Goal: Find contact information: Find contact information

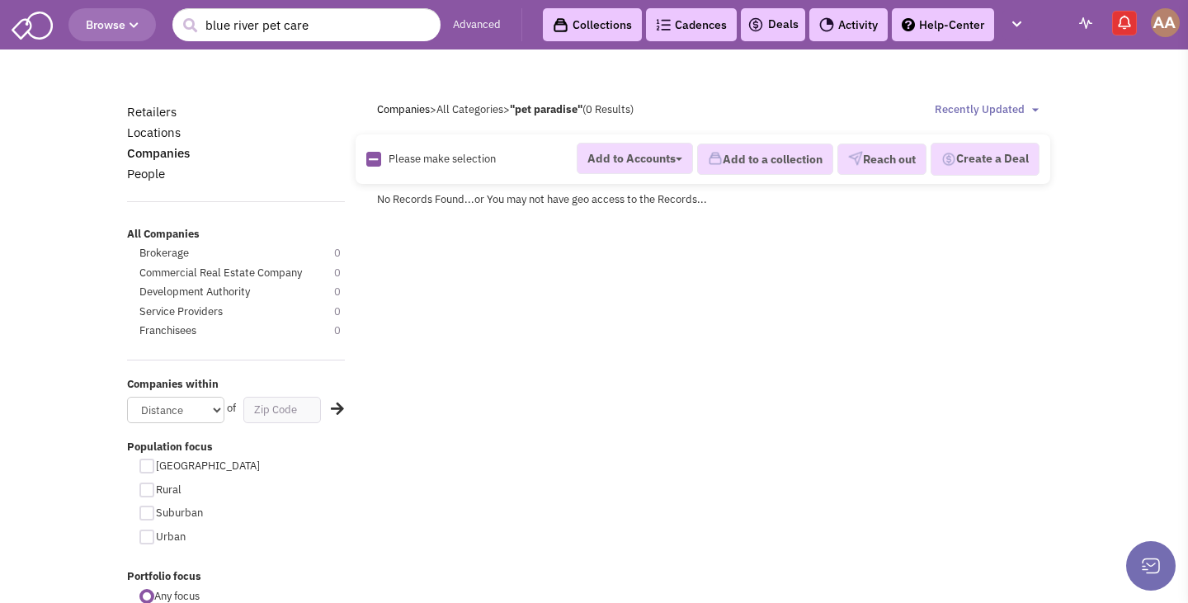
click at [81, 0] on html "Browse 1 result is available, use up and down arrow keys to navigate. blue rive…" at bounding box center [594, 467] width 1188 height 934
type input "petland"
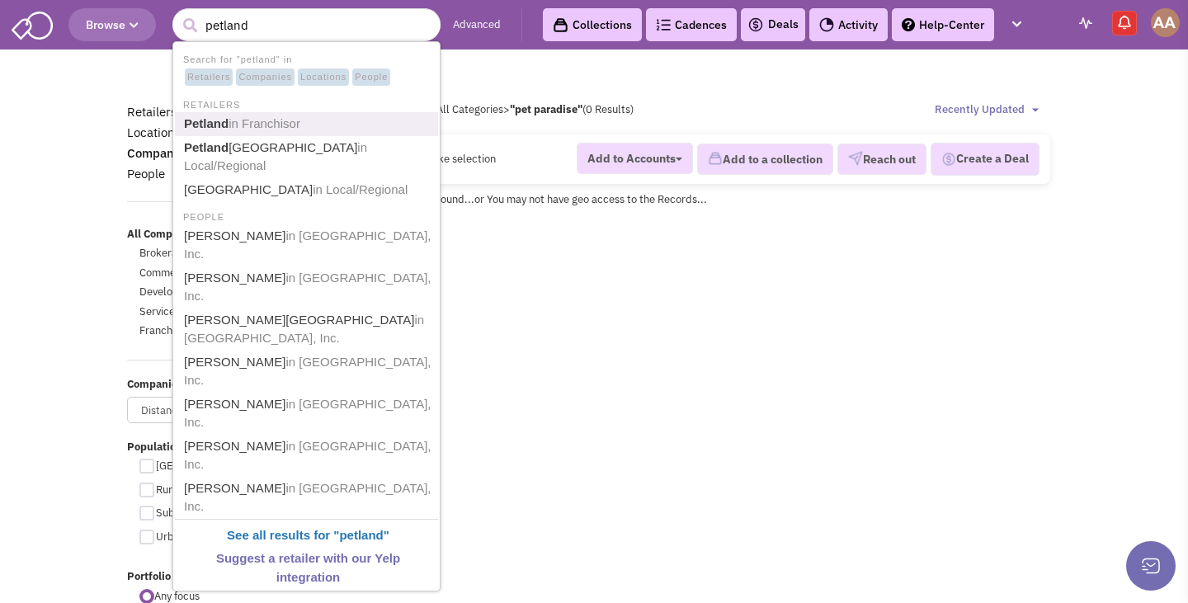
click at [240, 120] on span "in Franchisor" at bounding box center [265, 123] width 72 height 14
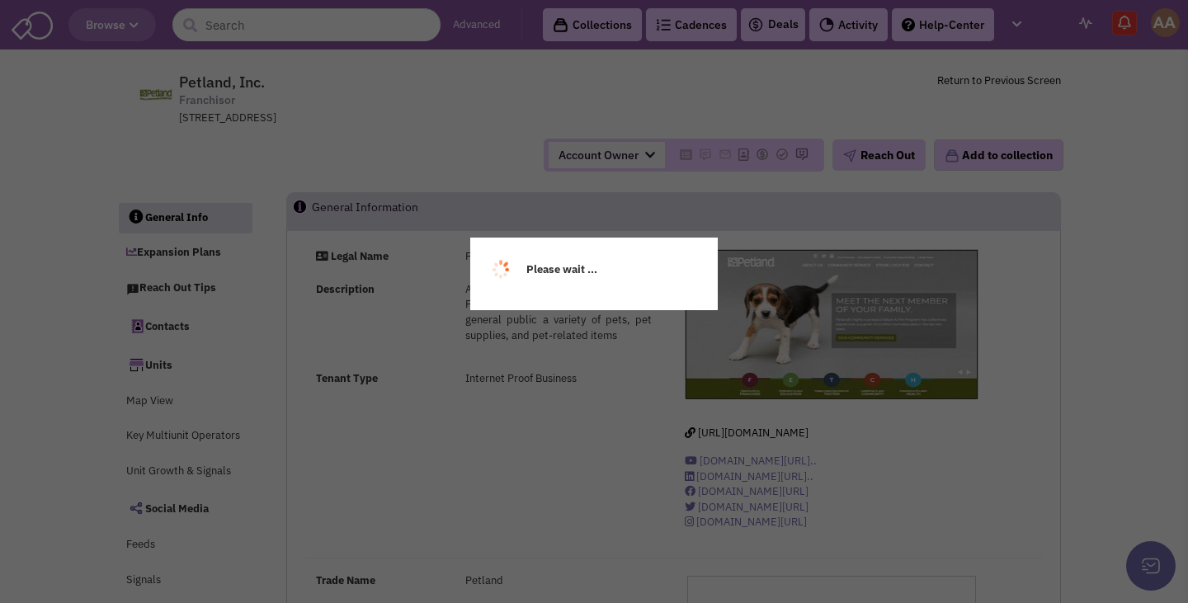
select select
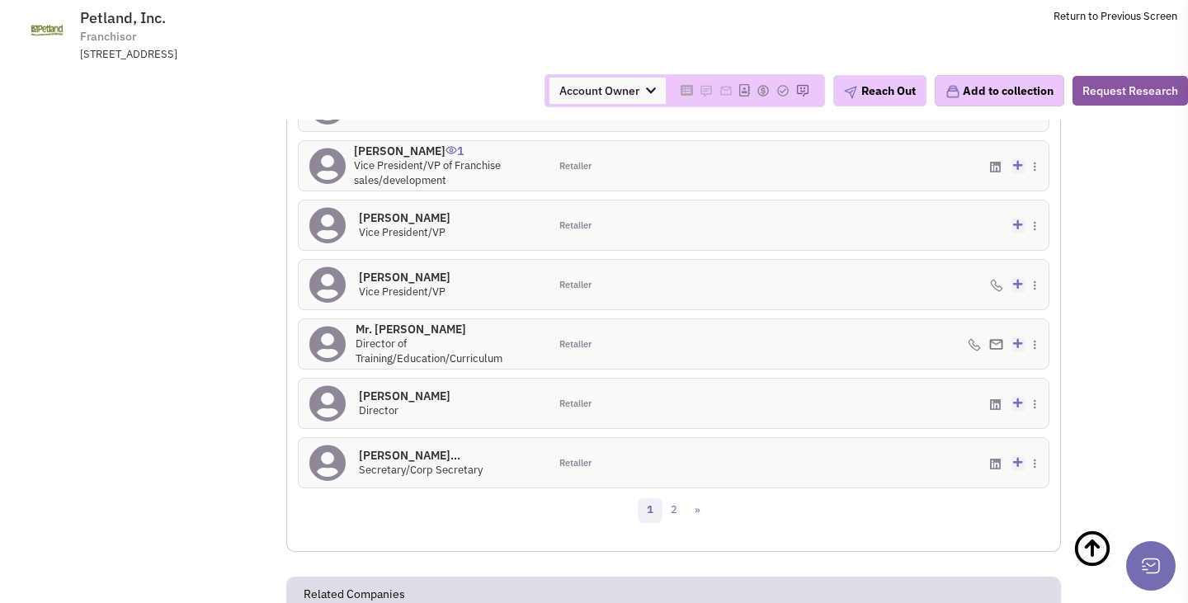
scroll to position [1698, 0]
click at [676, 496] on link "2" at bounding box center [674, 508] width 25 height 25
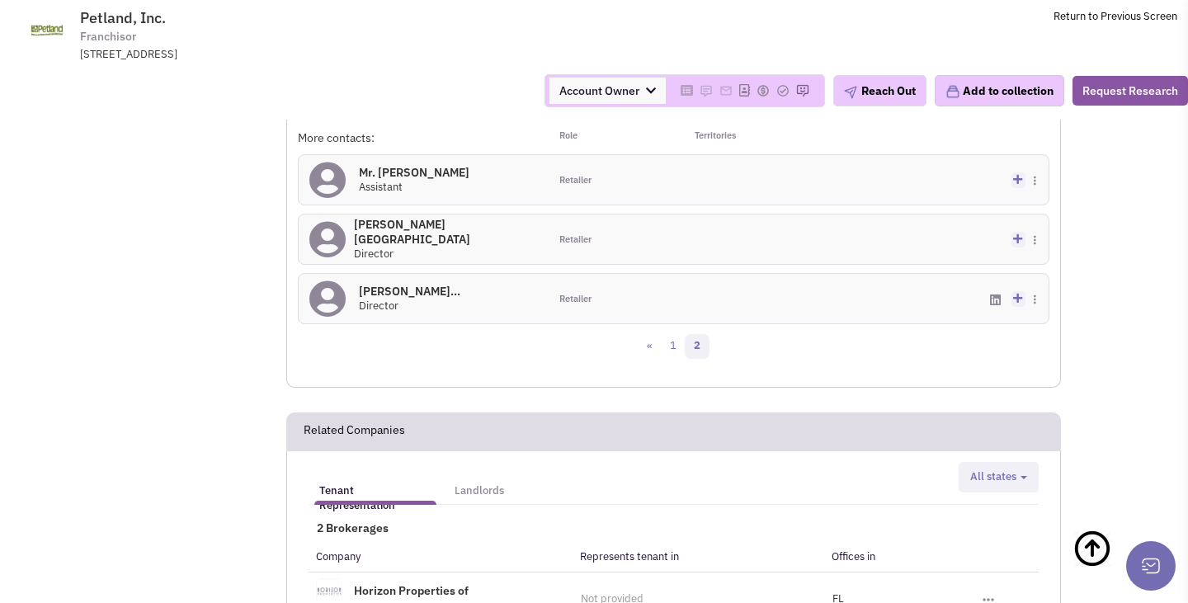
scroll to position [1413, 0]
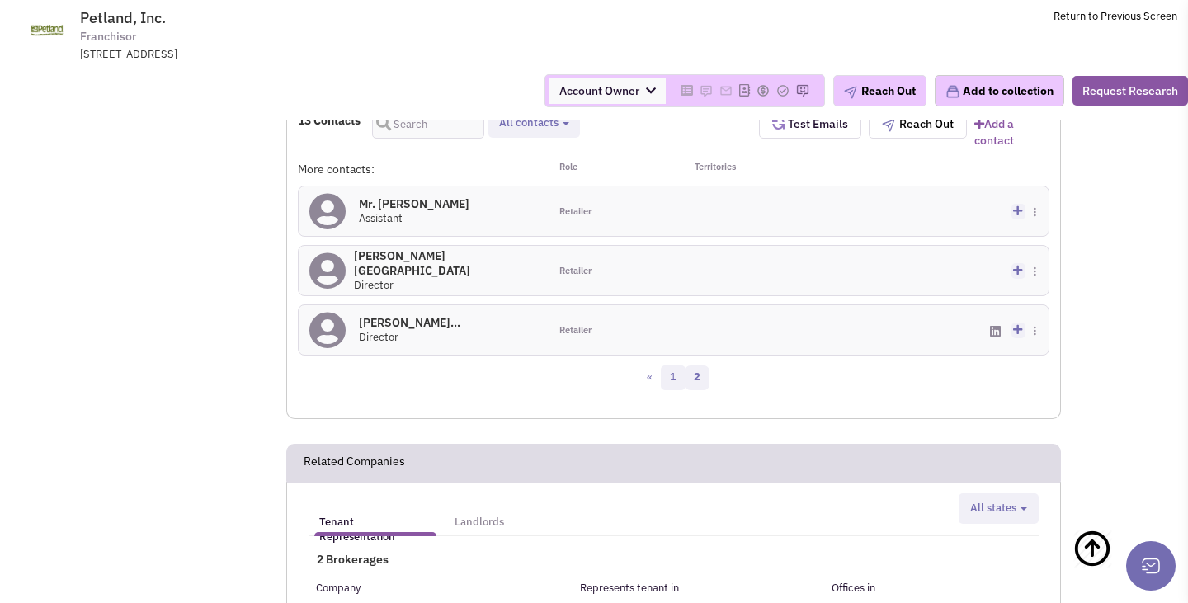
click at [672, 366] on link "1" at bounding box center [673, 378] width 25 height 25
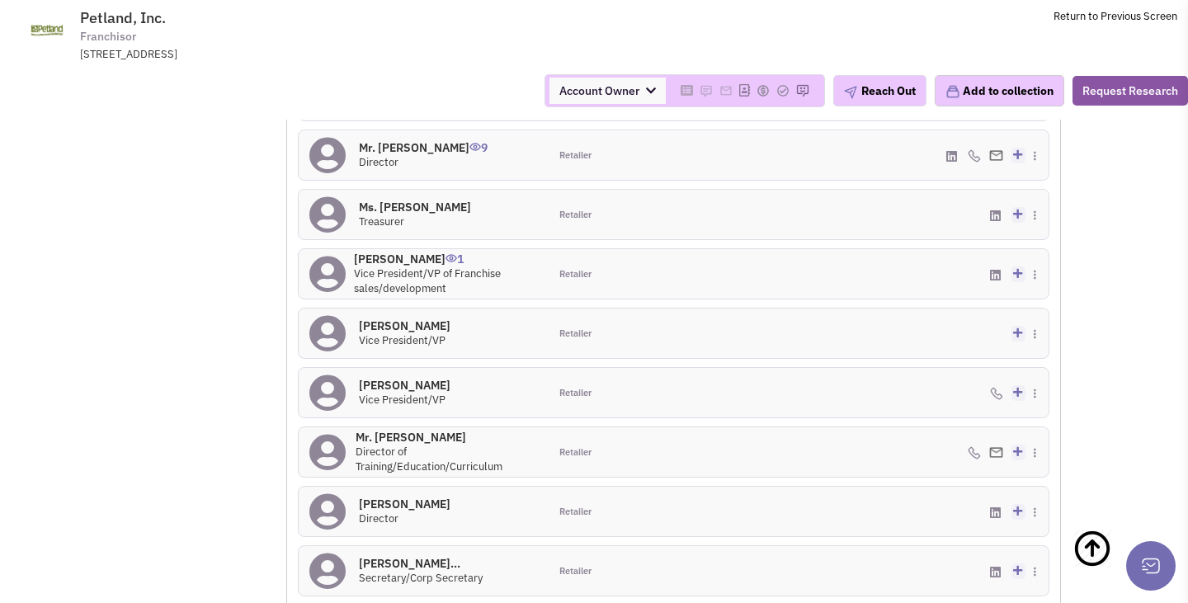
scroll to position [1584, 0]
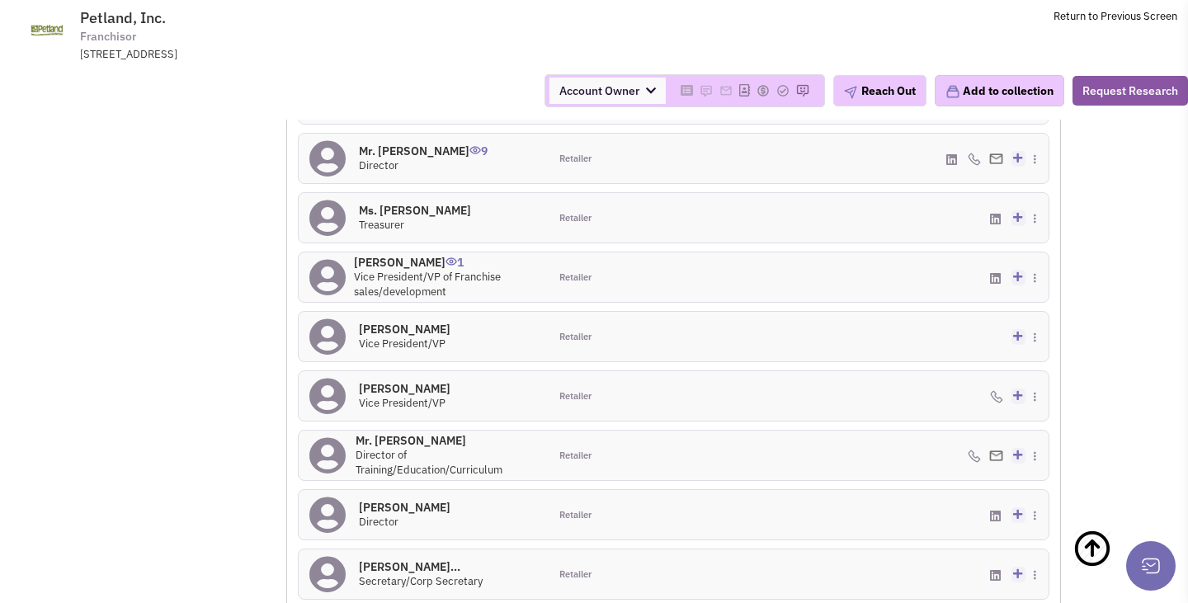
click at [402, 255] on h4 "Mr. Steve Huggins 1" at bounding box center [446, 262] width 184 height 15
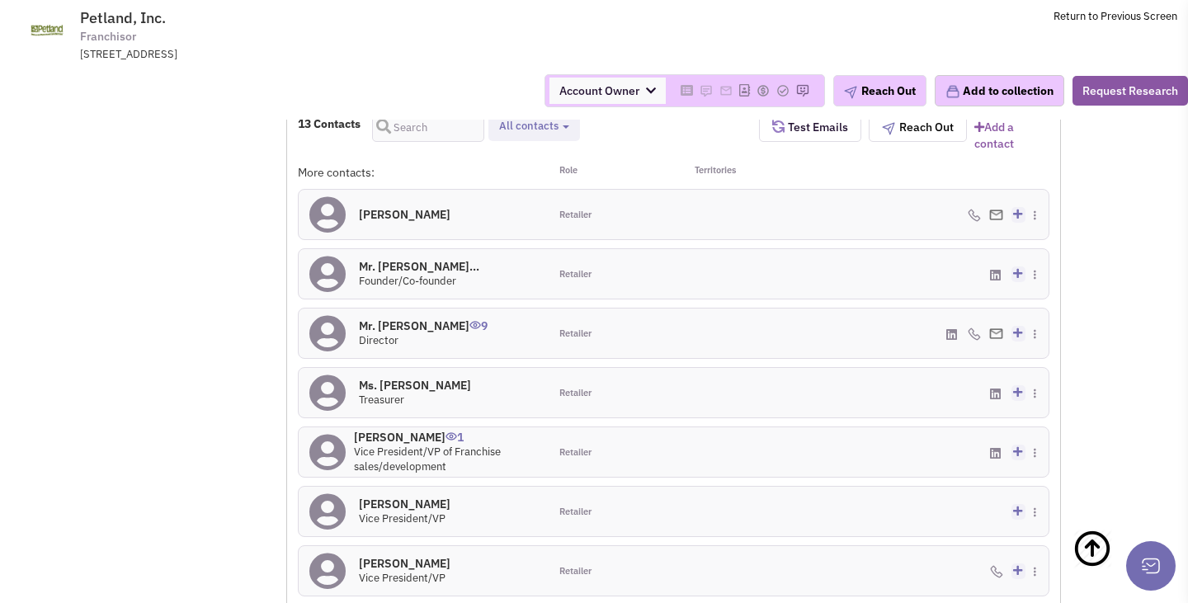
scroll to position [1401, 0]
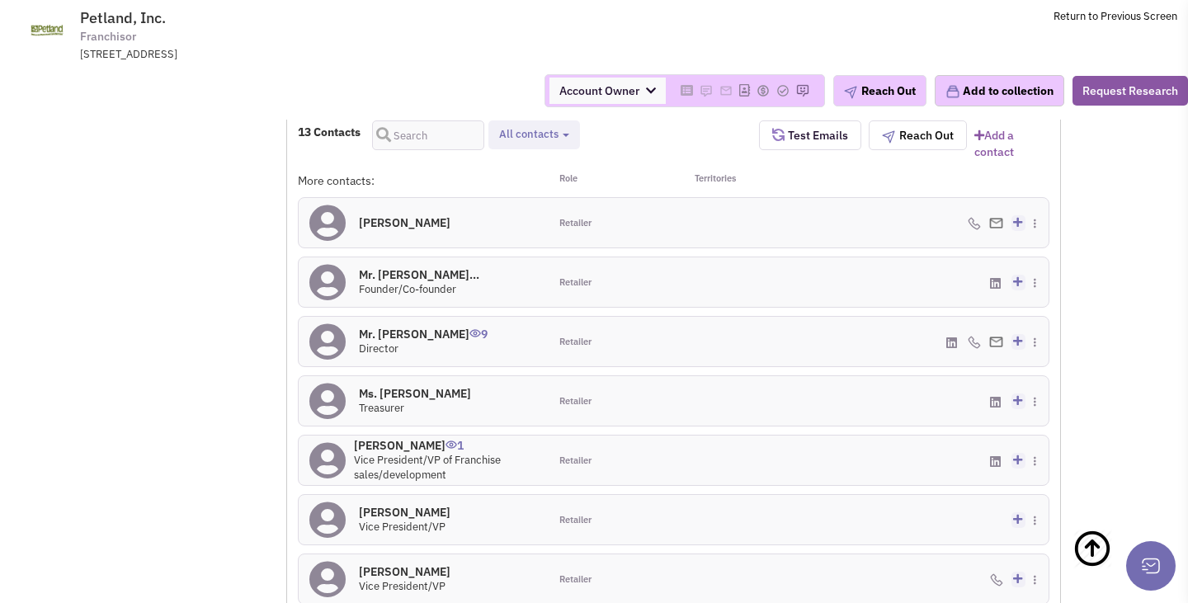
click at [411, 327] on h4 "Mr. Joe Watson 9" at bounding box center [423, 334] width 129 height 15
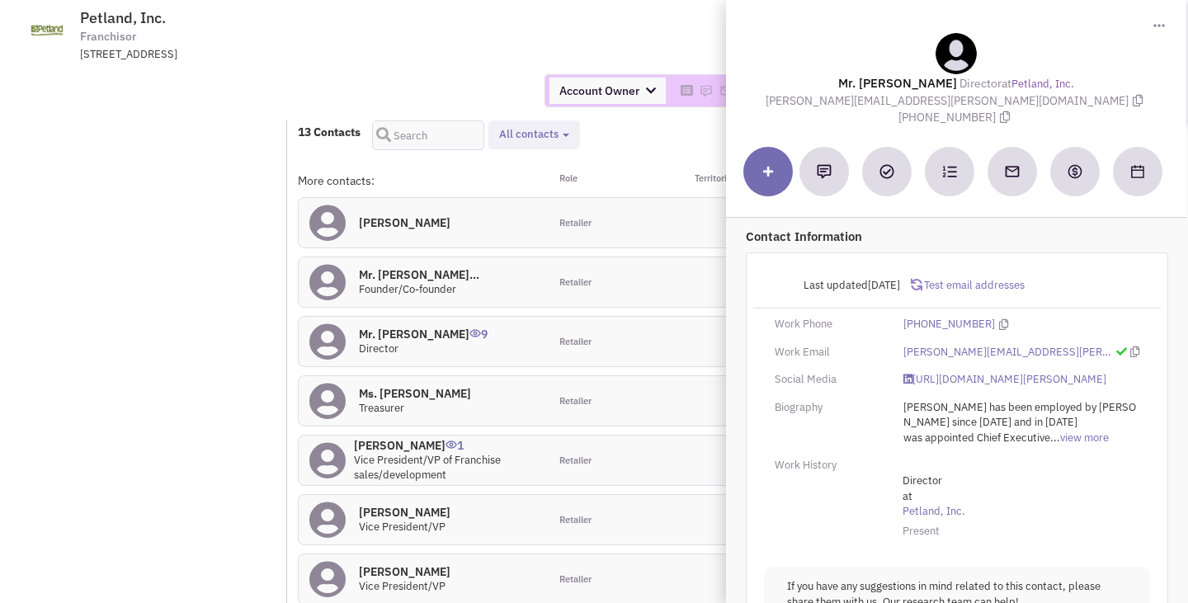
drag, startPoint x: 817, startPoint y: 98, endPoint x: 964, endPoint y: 101, distance: 146.9
click at [964, 101] on span "Joe.watson@petlandinc.com" at bounding box center [956, 100] width 381 height 15
copy span "Joe.watson@petlandinc.com"
click at [922, 126] on div at bounding box center [956, 172] width 460 height 92
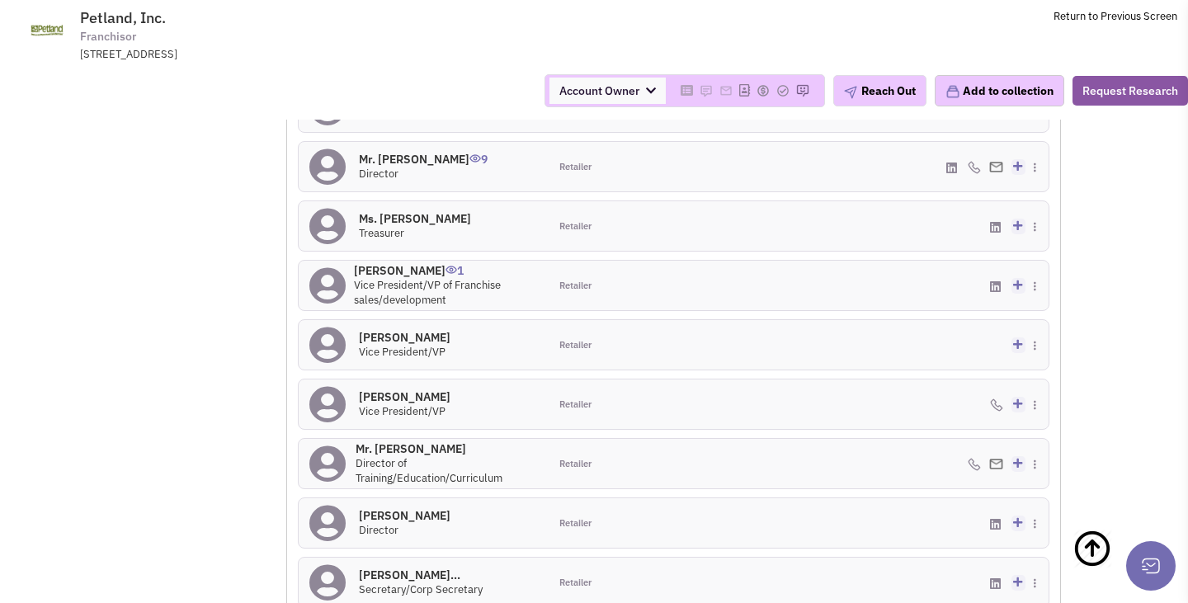
scroll to position [1606, 0]
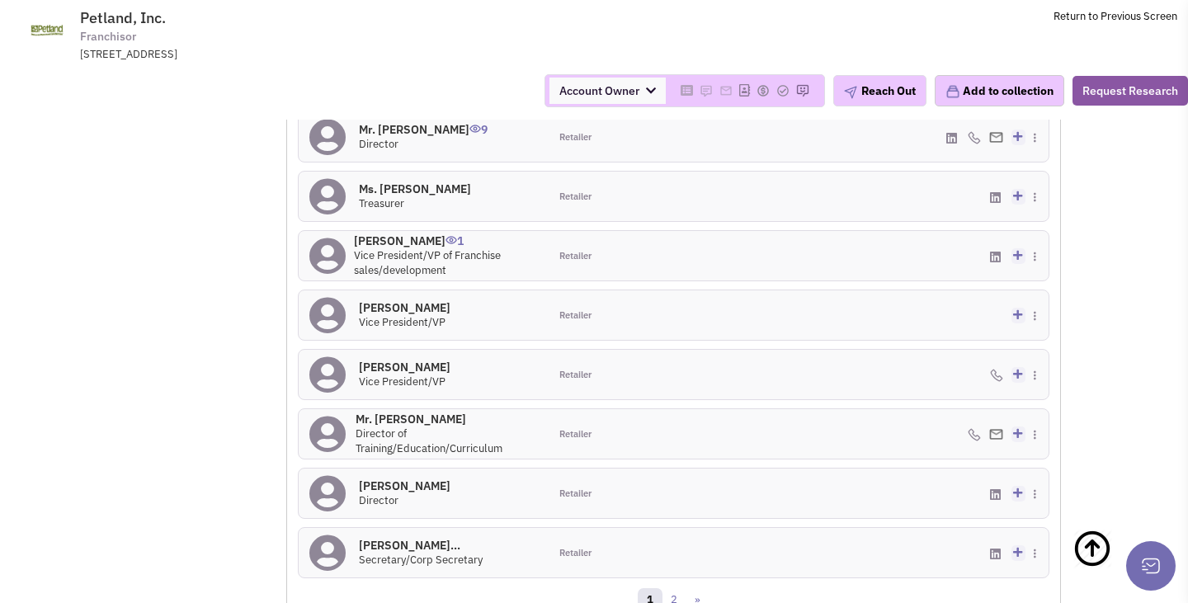
click at [421, 300] on h4 "Mr. Anthony Samples 0" at bounding box center [405, 307] width 92 height 15
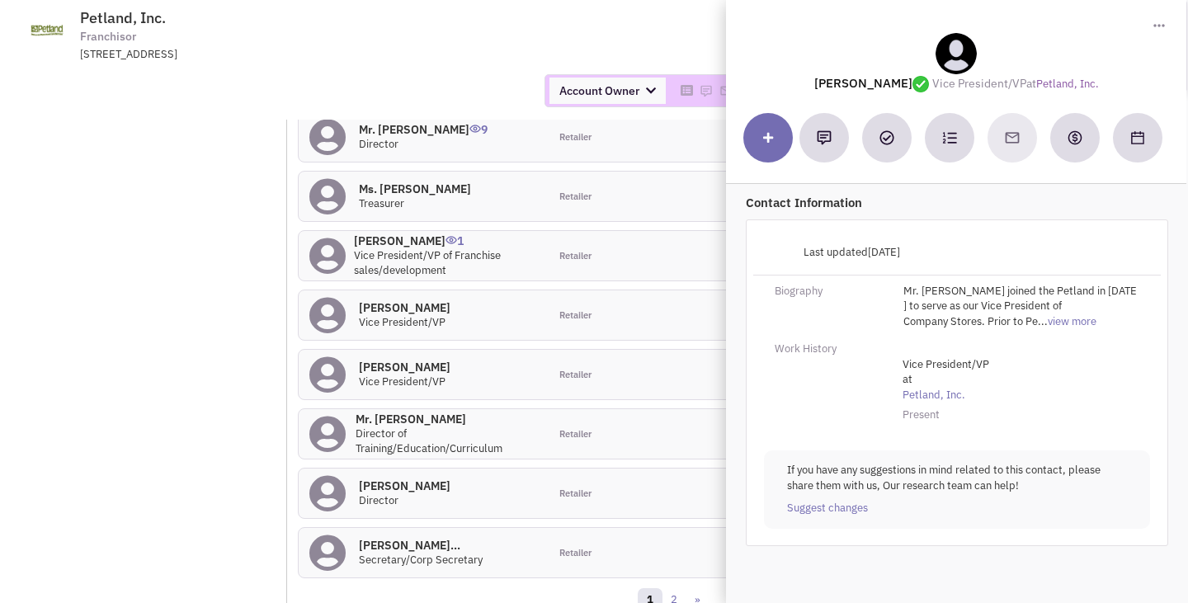
click at [617, 232] on div "Retailer" at bounding box center [611, 256] width 125 height 50
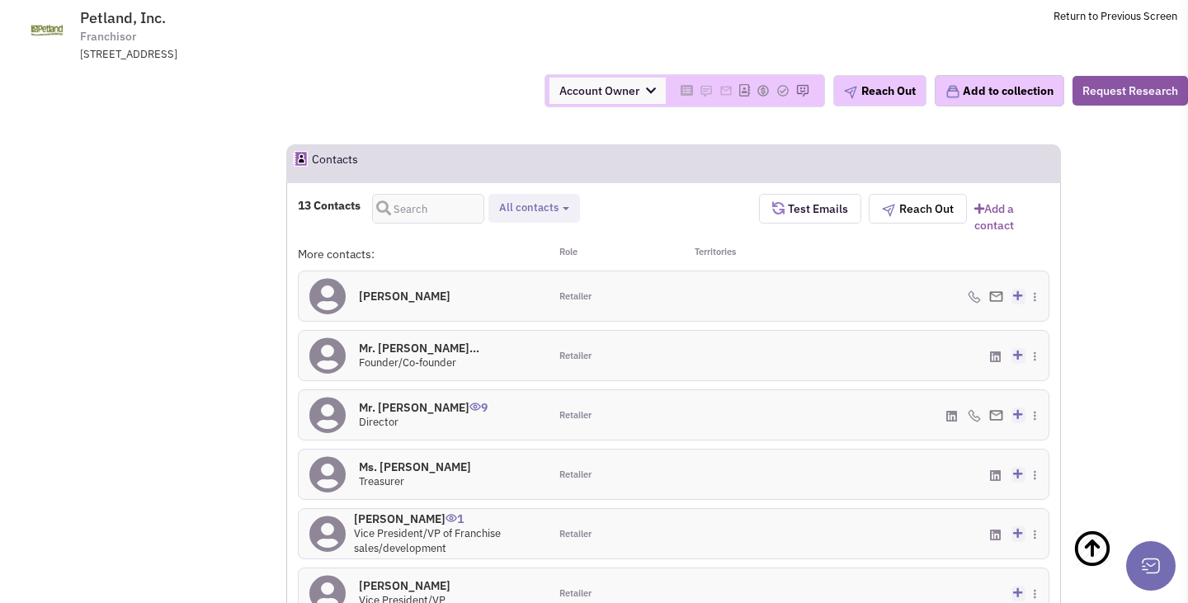
scroll to position [1314, 0]
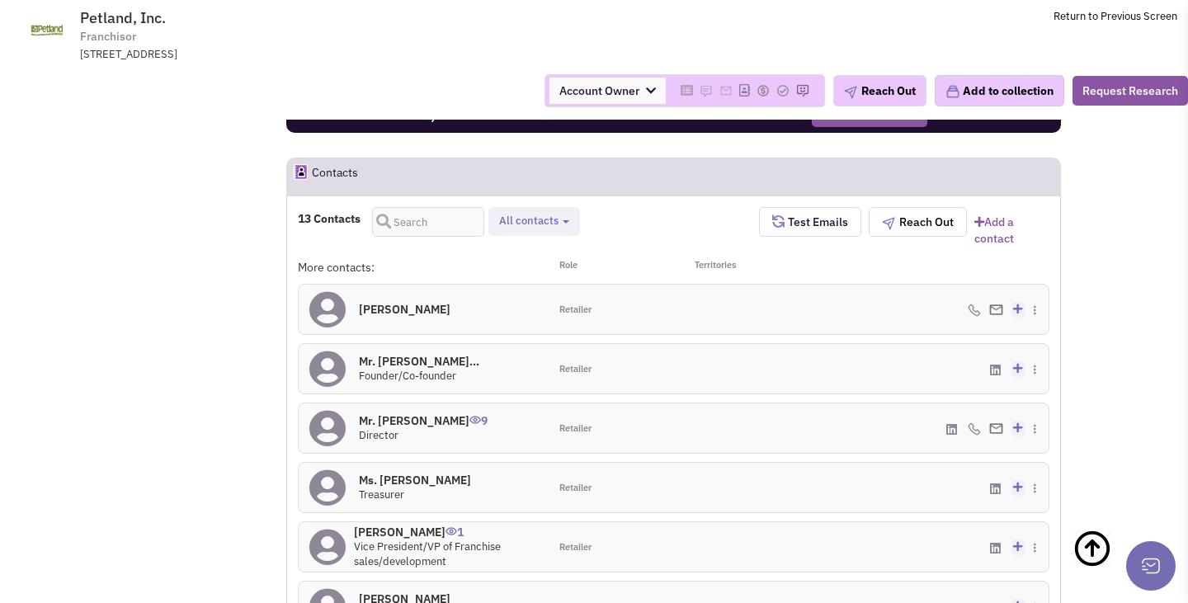
click at [411, 302] on h4 "James Meaney 0" at bounding box center [405, 309] width 92 height 15
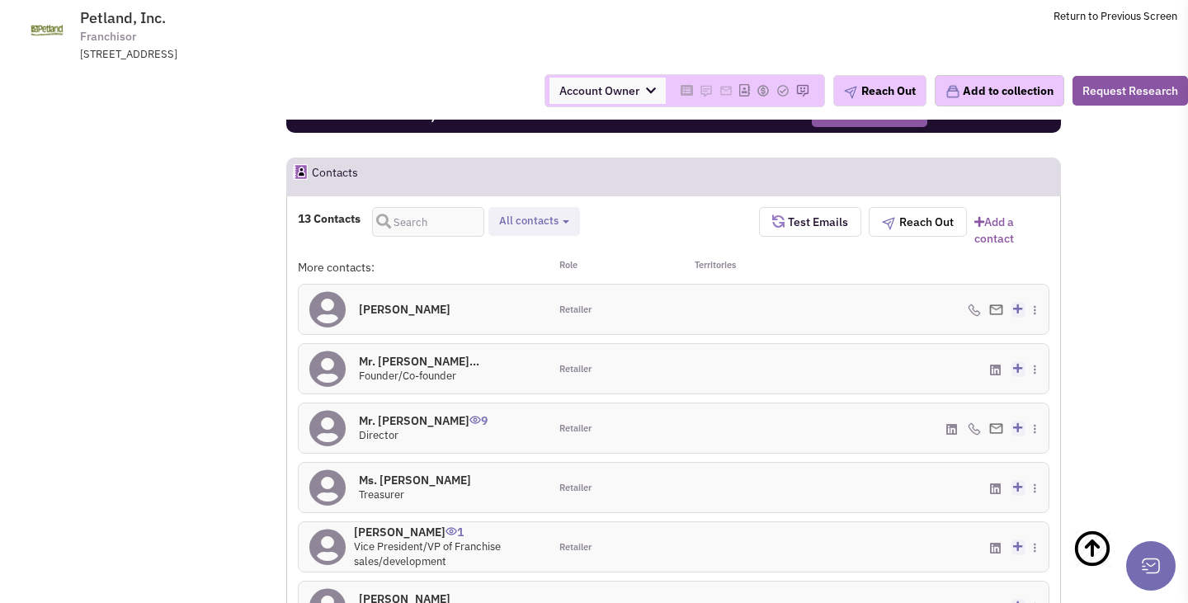
click at [397, 354] on h4 "Mr. Edward R Kunzelm... 0" at bounding box center [419, 361] width 120 height 15
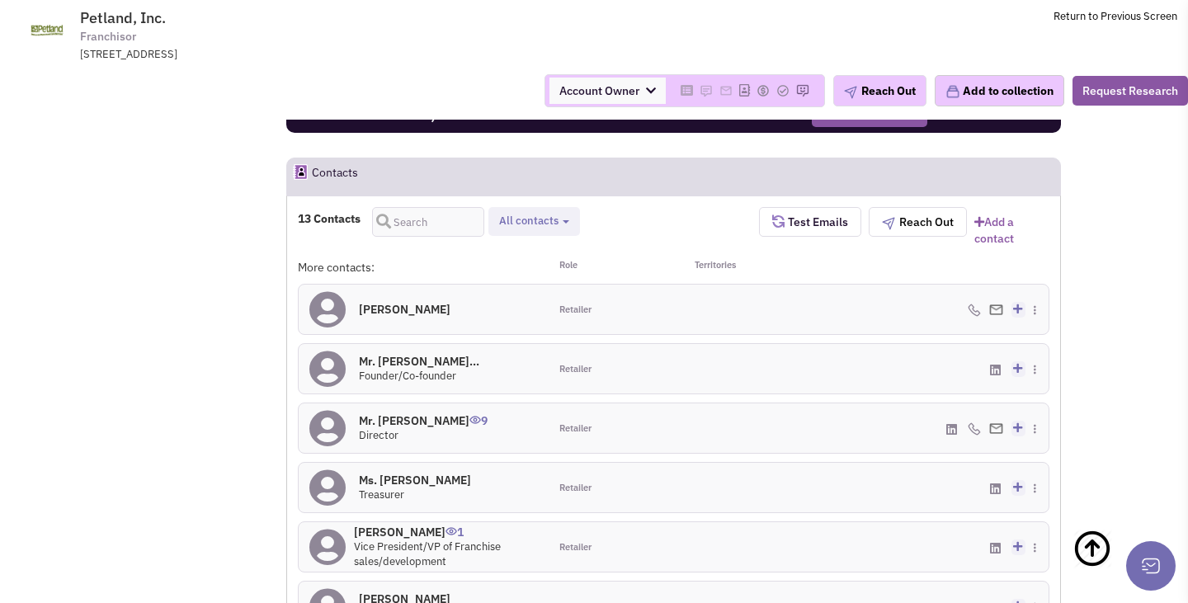
click at [403, 473] on h4 "Ms. Lisa Johnson 0" at bounding box center [415, 480] width 112 height 15
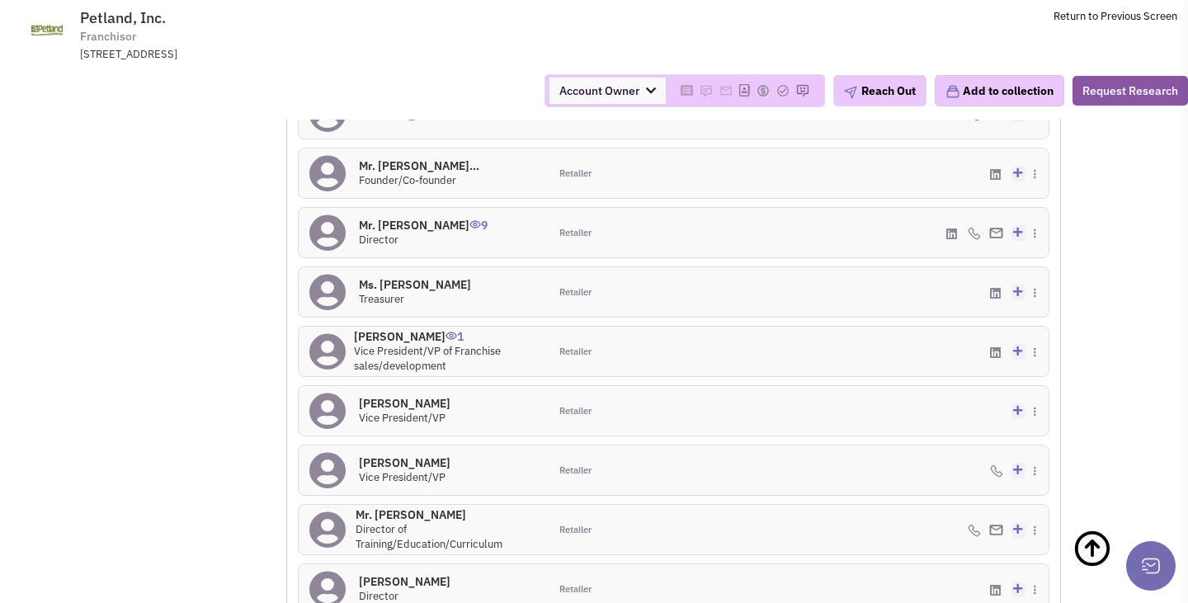
scroll to position [1524, 0]
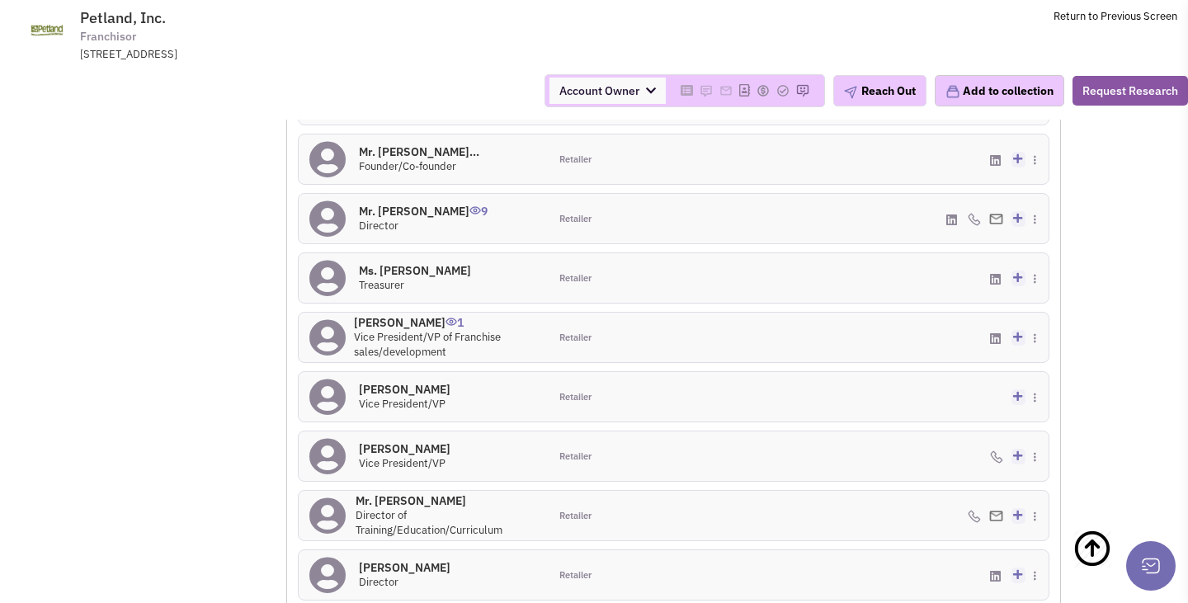
click at [409, 382] on h4 "Mr. Anthony Samples 0" at bounding box center [405, 389] width 92 height 15
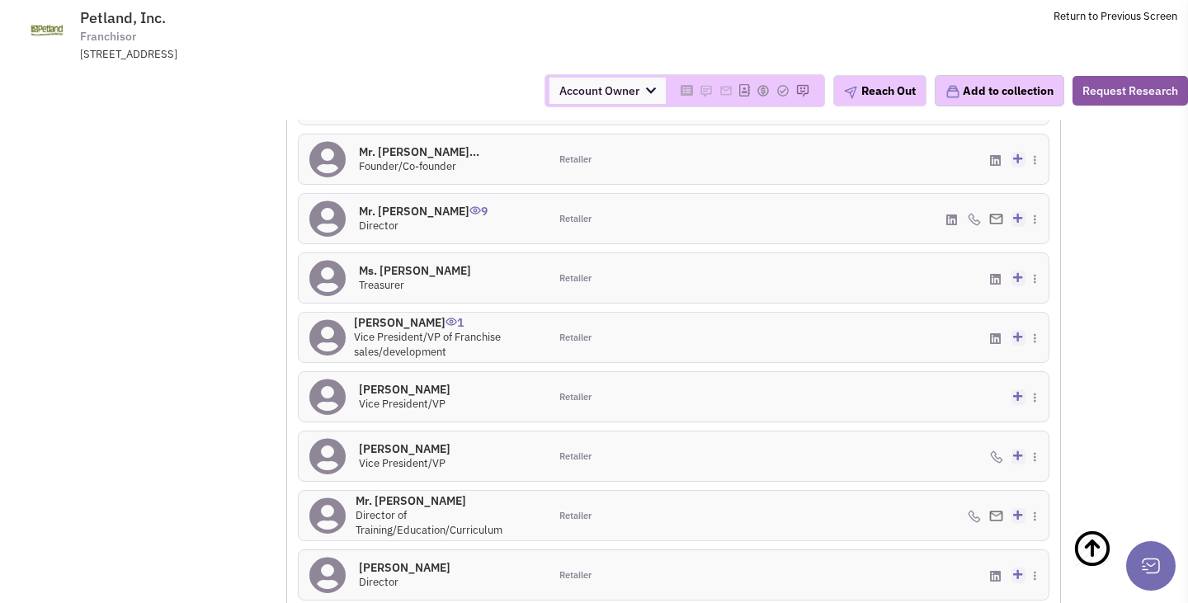
scroll to position [1658, 0]
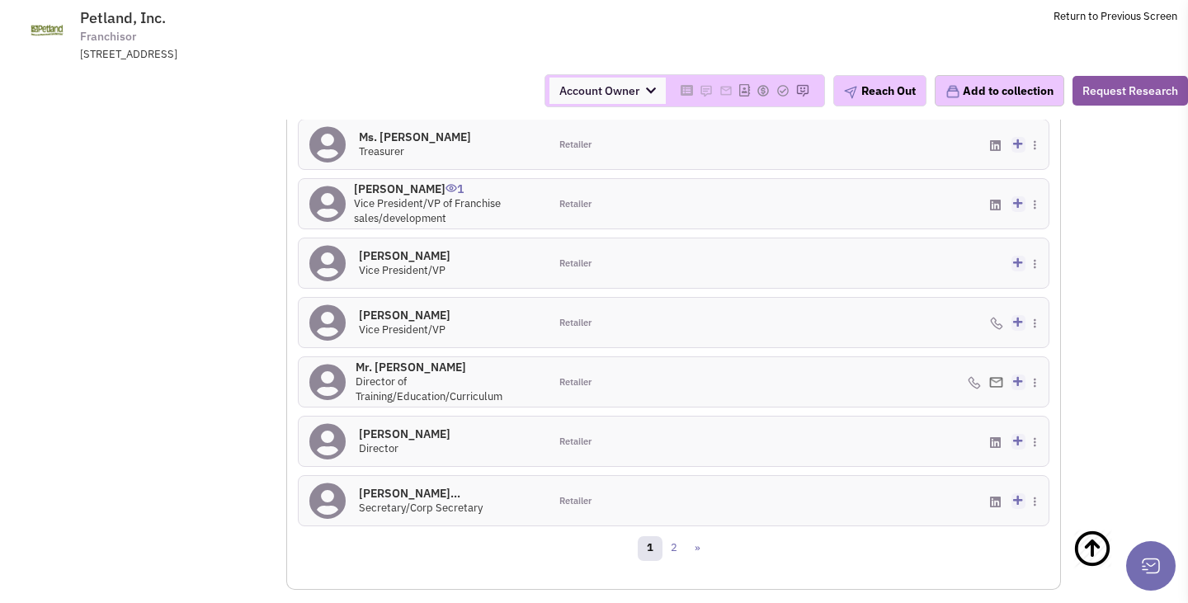
click at [391, 308] on h4 "Mr. Brian Winslow 0" at bounding box center [405, 315] width 92 height 15
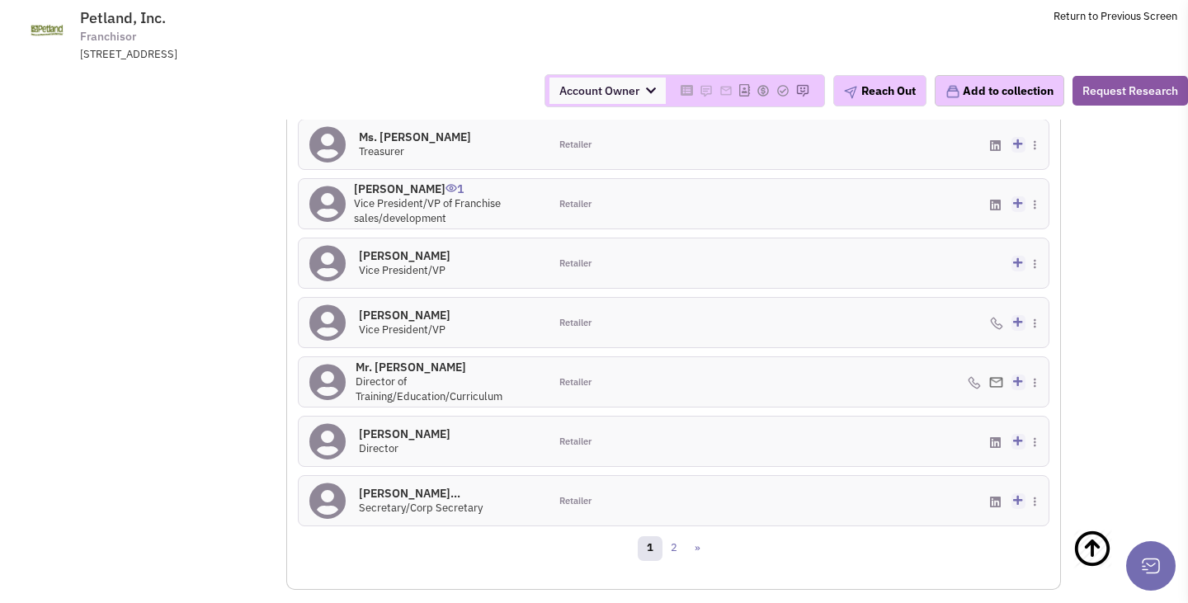
click at [403, 308] on h4 "Mr. Brian Winslow 0" at bounding box center [405, 315] width 92 height 15
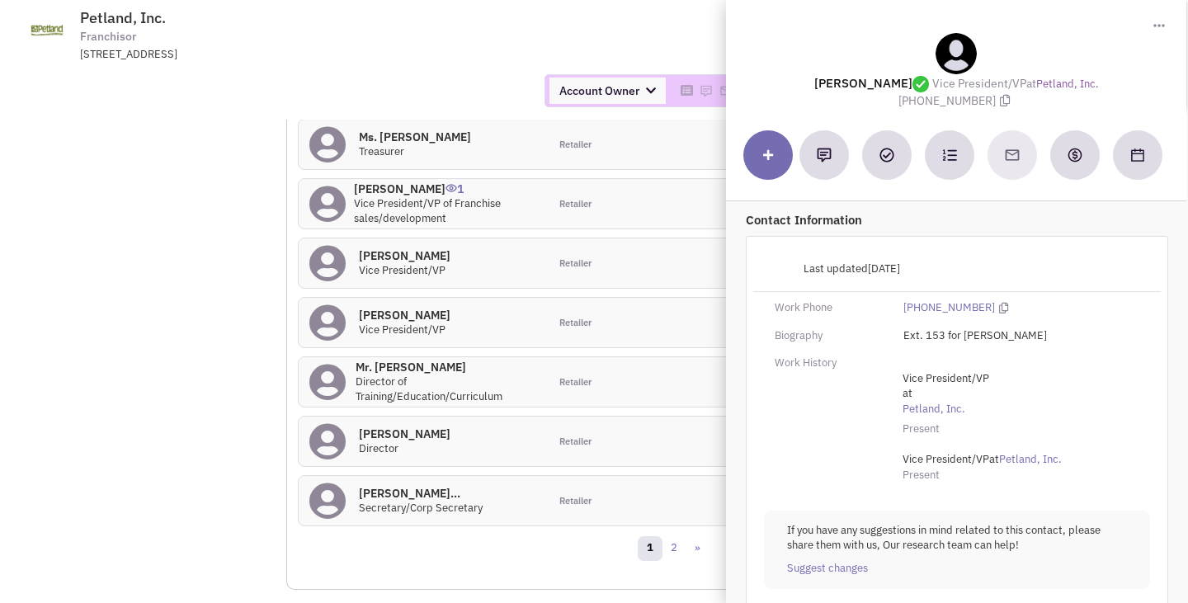
drag, startPoint x: 904, startPoint y: 102, endPoint x: 988, endPoint y: 101, distance: 83.3
click at [988, 101] on span "(800) 221-5935" at bounding box center [957, 100] width 116 height 15
copy span "(800) 221-5935"
click at [1033, 57] on div at bounding box center [956, 53] width 422 height 41
drag, startPoint x: 903, startPoint y: 103, endPoint x: 988, endPoint y: 102, distance: 85.0
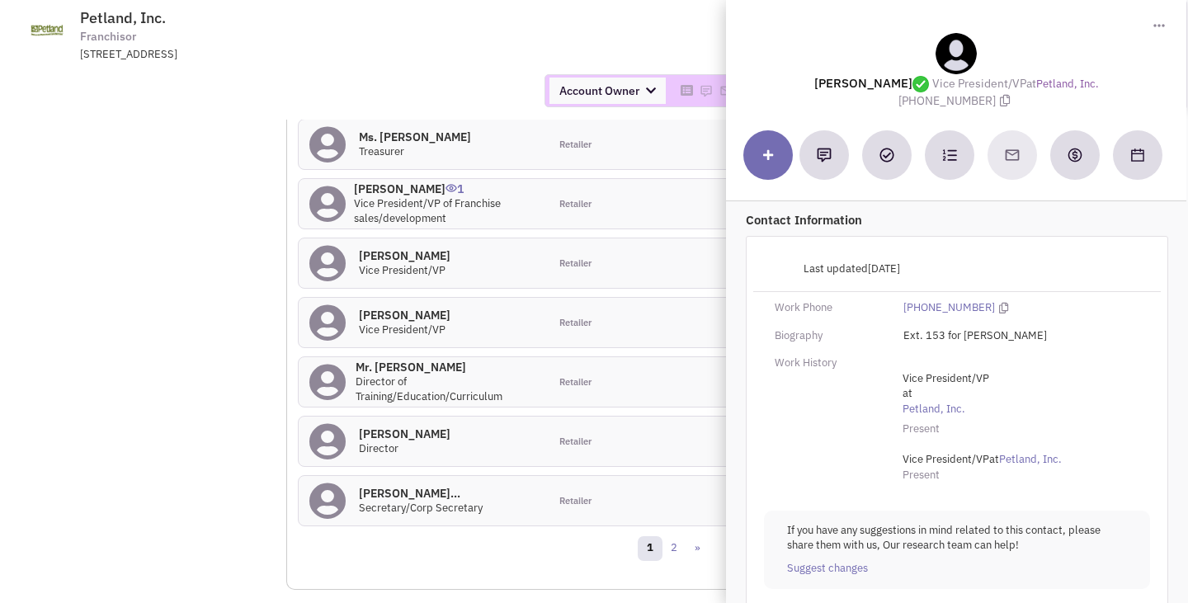
click at [988, 102] on span "(800) 221-5935" at bounding box center [957, 100] width 116 height 15
copy span "(800) 221-5935"
click at [494, 92] on div "Account Owner Account Owner Abe Arteaga Armando Delgado Cody Johnson Erik K. Fu…" at bounding box center [594, 90] width 1210 height 33
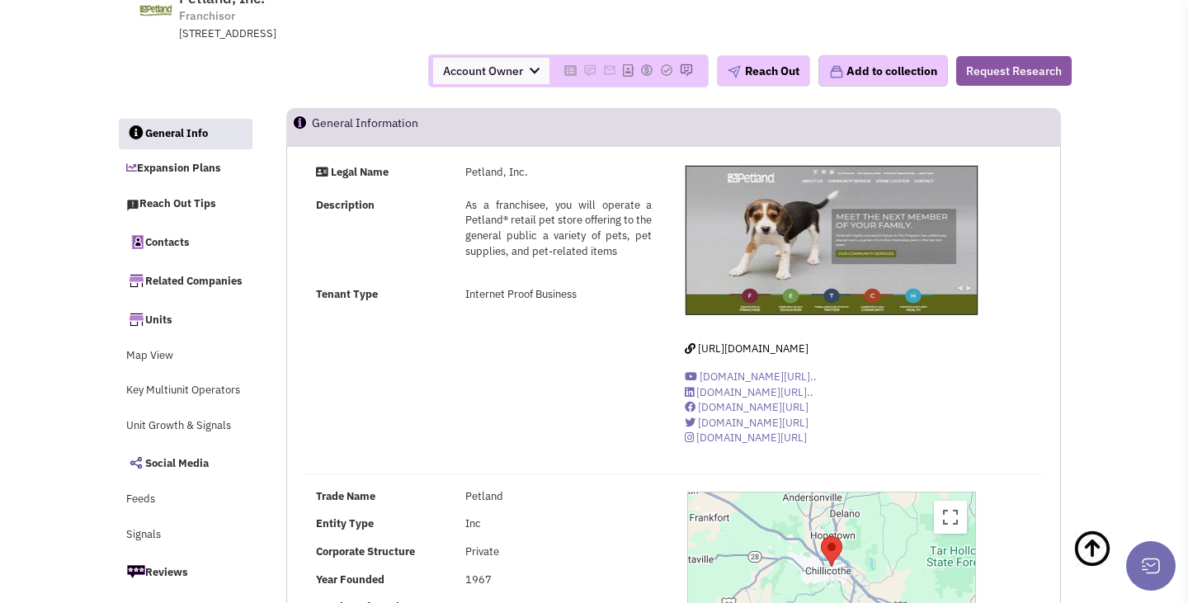
scroll to position [0, 0]
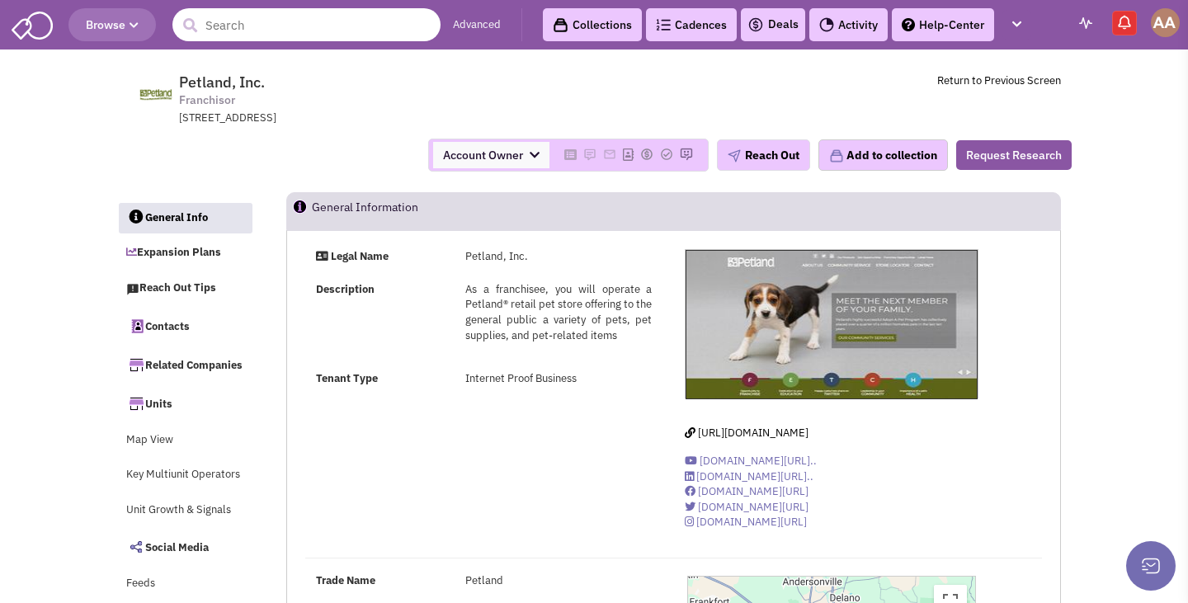
click at [252, 35] on input "text" at bounding box center [306, 24] width 268 height 33
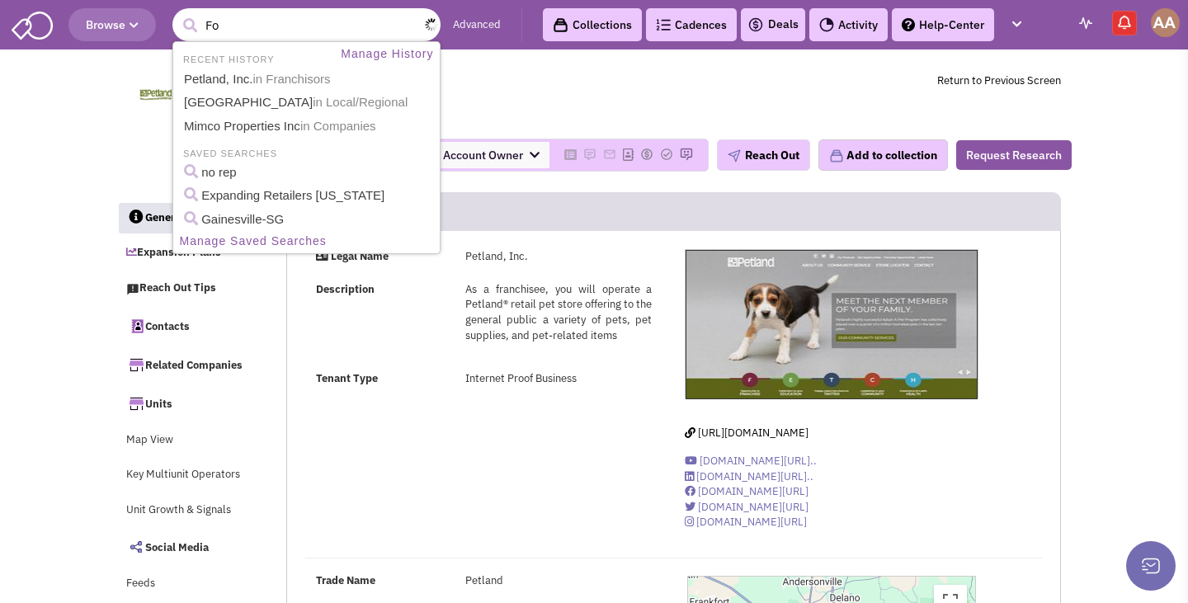
type input "F"
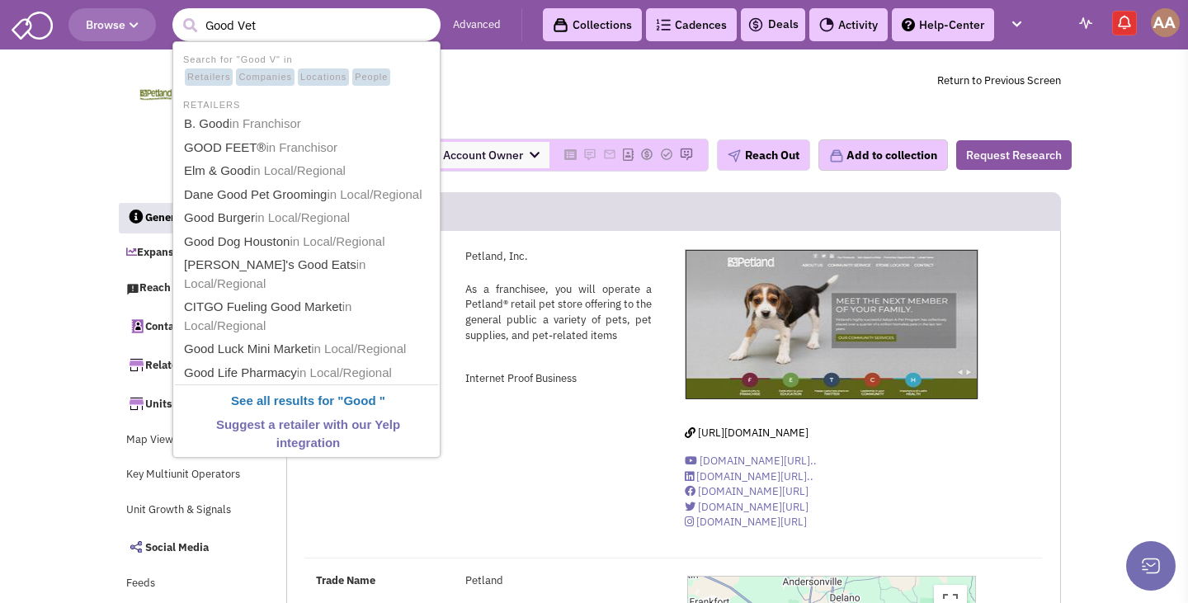
type input "Good Vets"
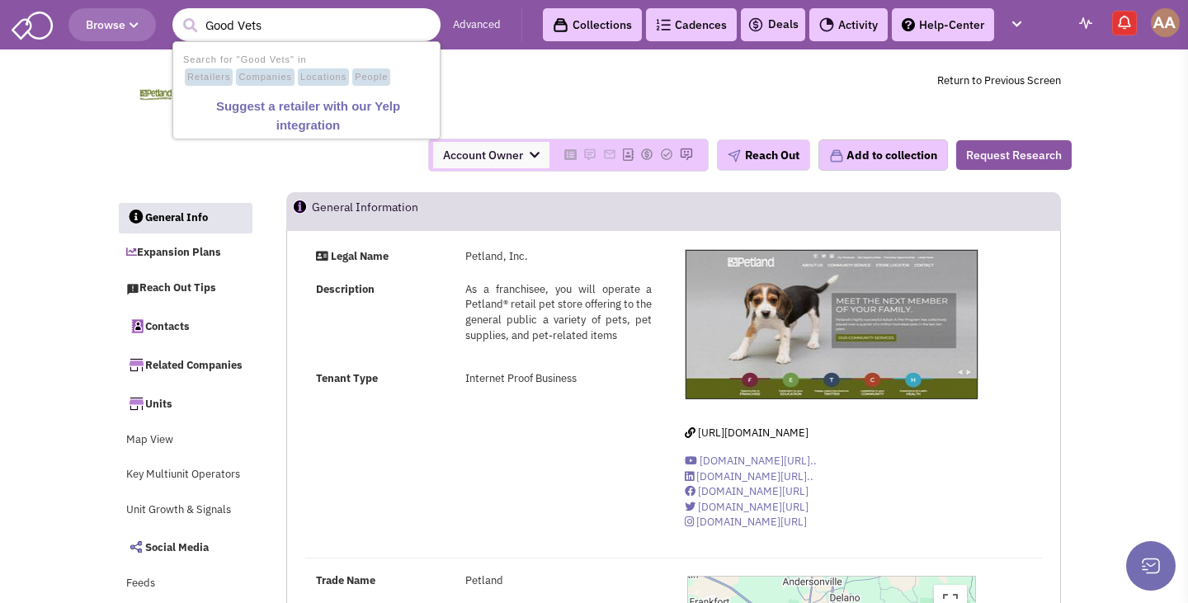
drag, startPoint x: 276, startPoint y: 31, endPoint x: 142, endPoint y: -1, distance: 137.3
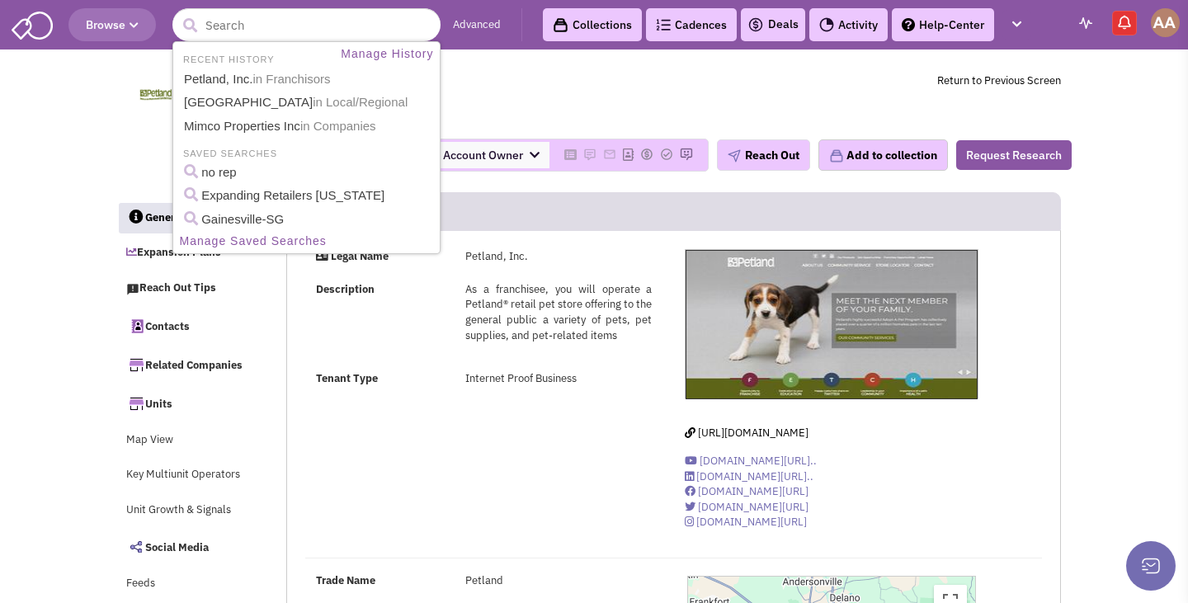
click at [878, 80] on td "Petland, Inc. Franchisor 250 RIVERSIDE STREET, CHILLICOTHE, OH, 45601 Return to…" at bounding box center [628, 95] width 865 height 62
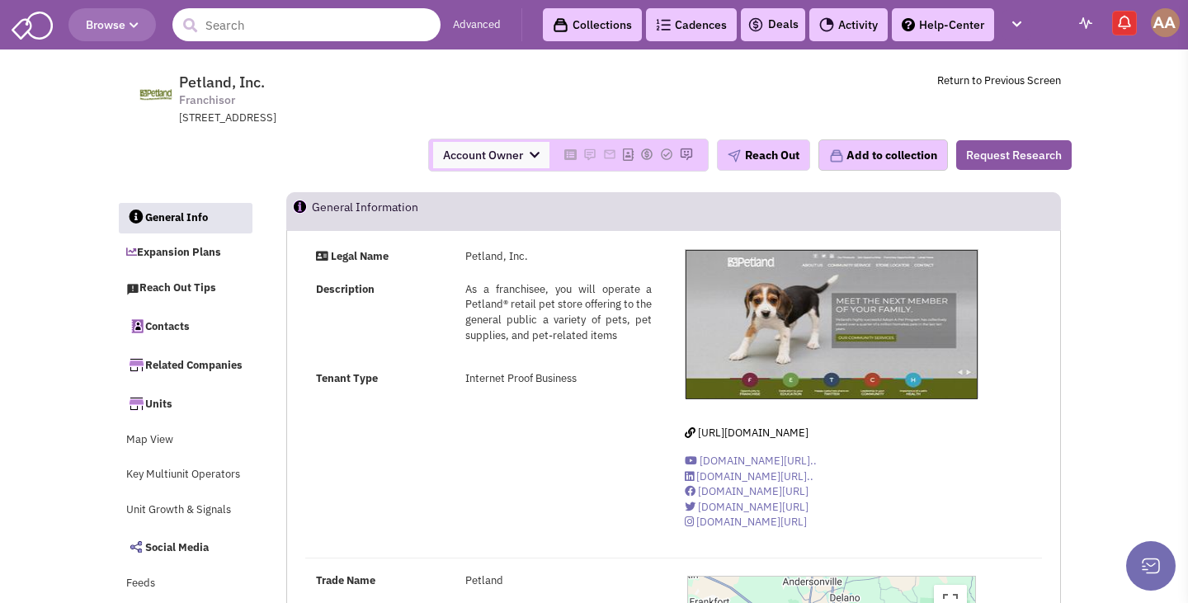
click at [390, 20] on input "text" at bounding box center [306, 24] width 268 height 33
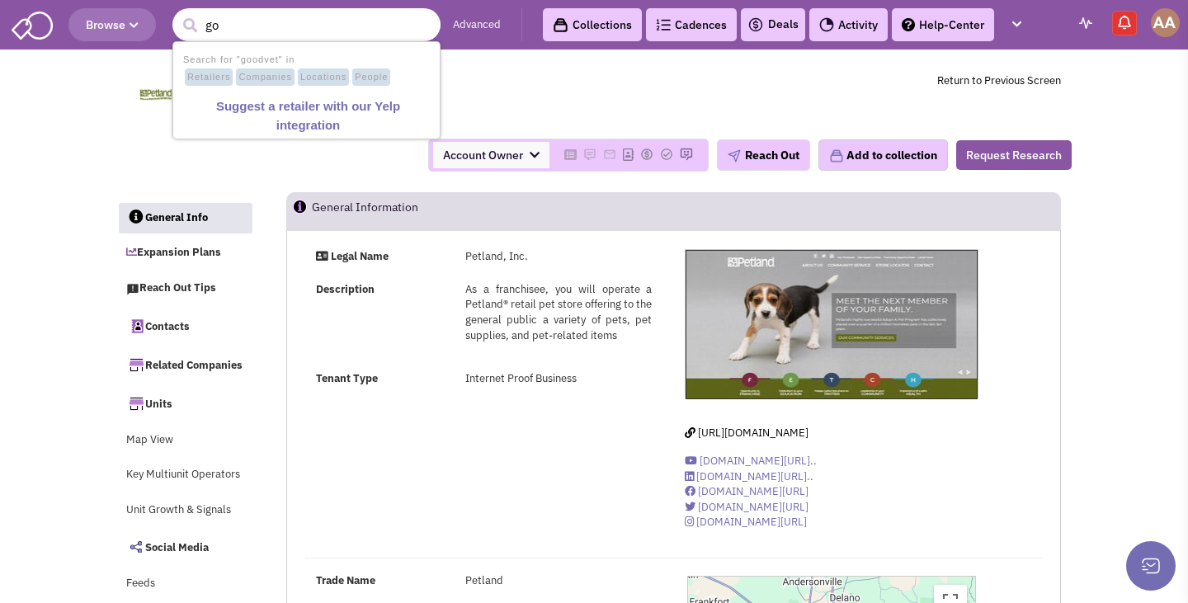
type input "g"
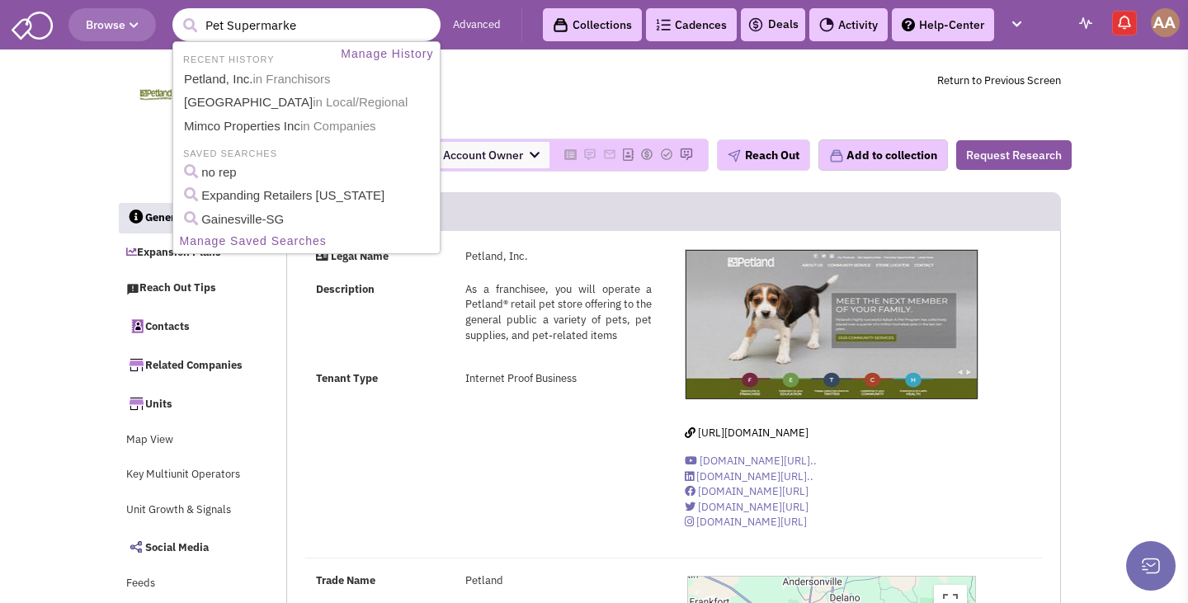
type input "Pet Supermarket"
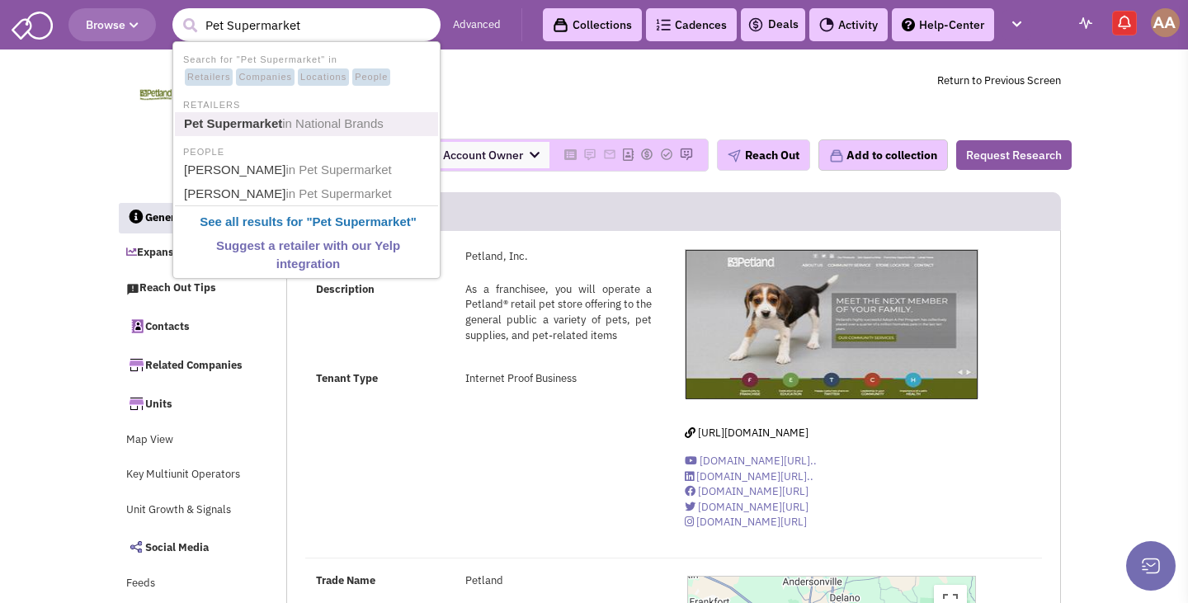
click at [260, 119] on b "Pet Supermarket" at bounding box center [233, 123] width 98 height 14
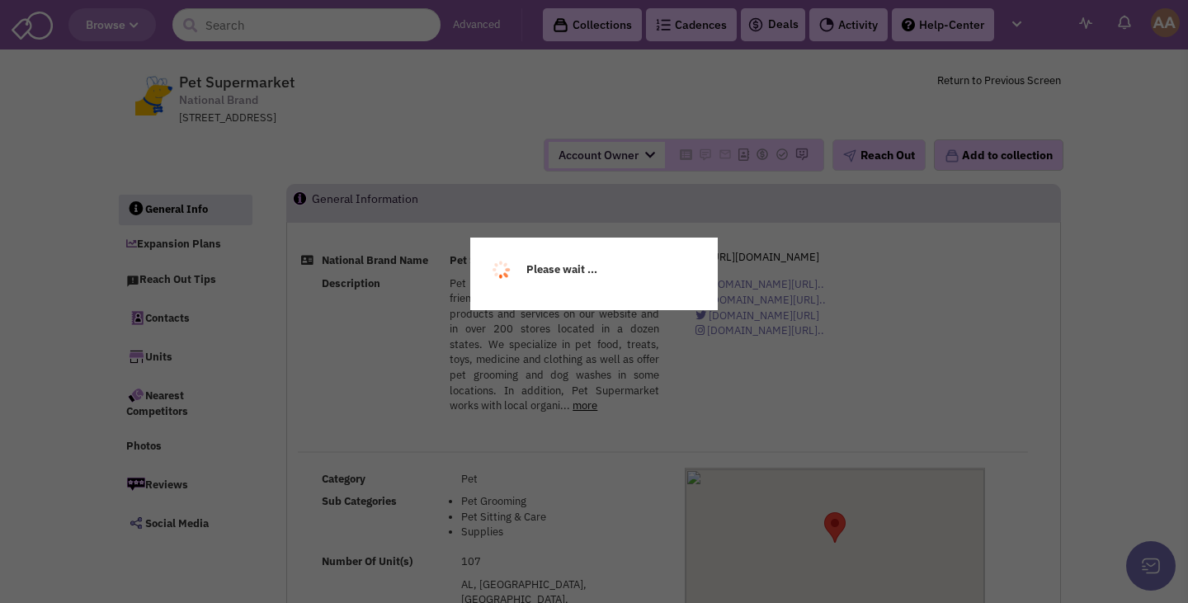
select select
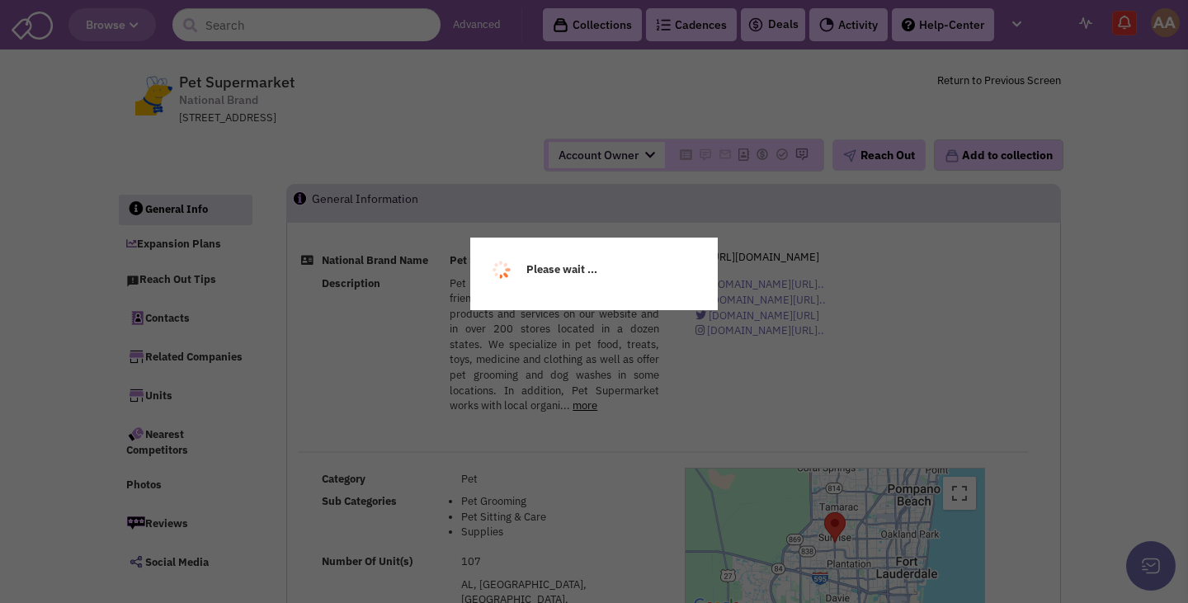
select select
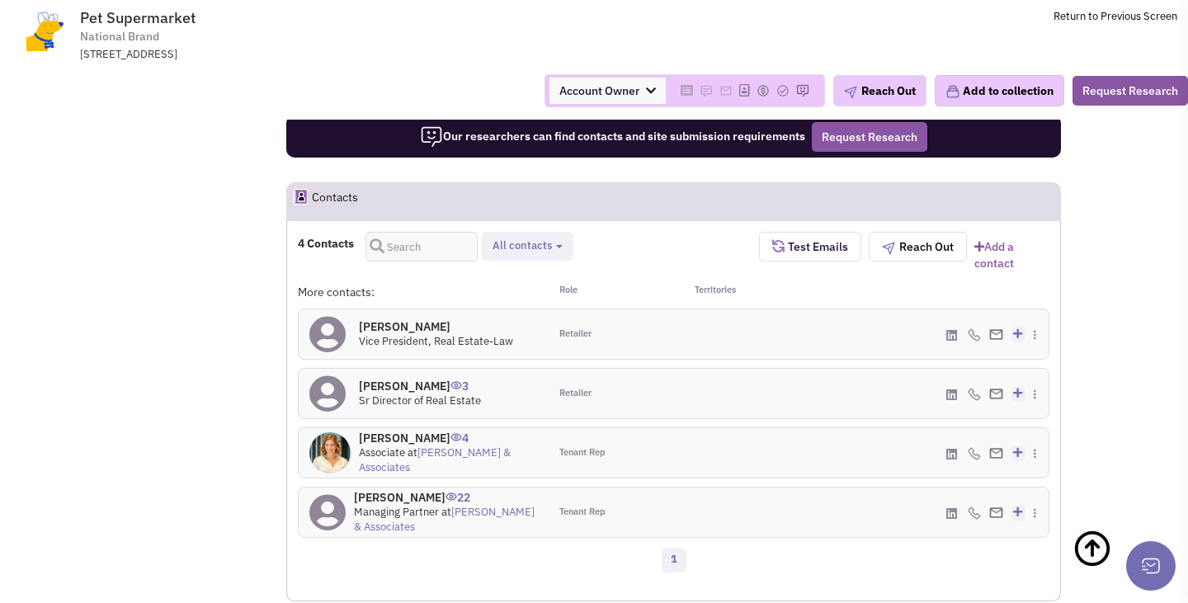
scroll to position [1089, 0]
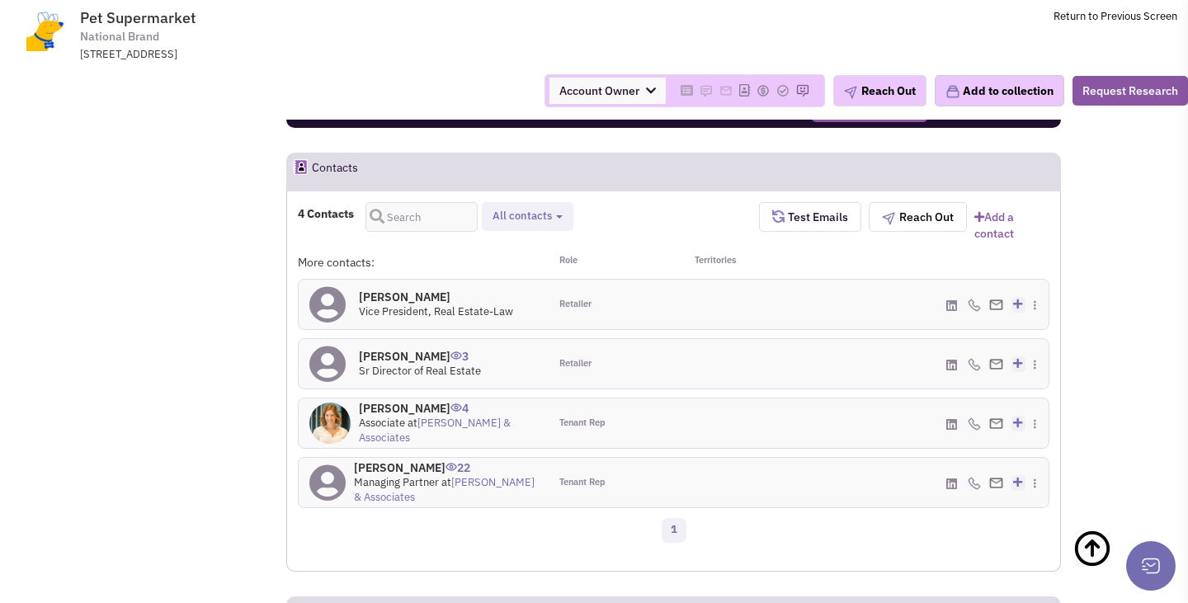
click at [381, 349] on h4 "Lisa Ly 3" at bounding box center [420, 356] width 122 height 15
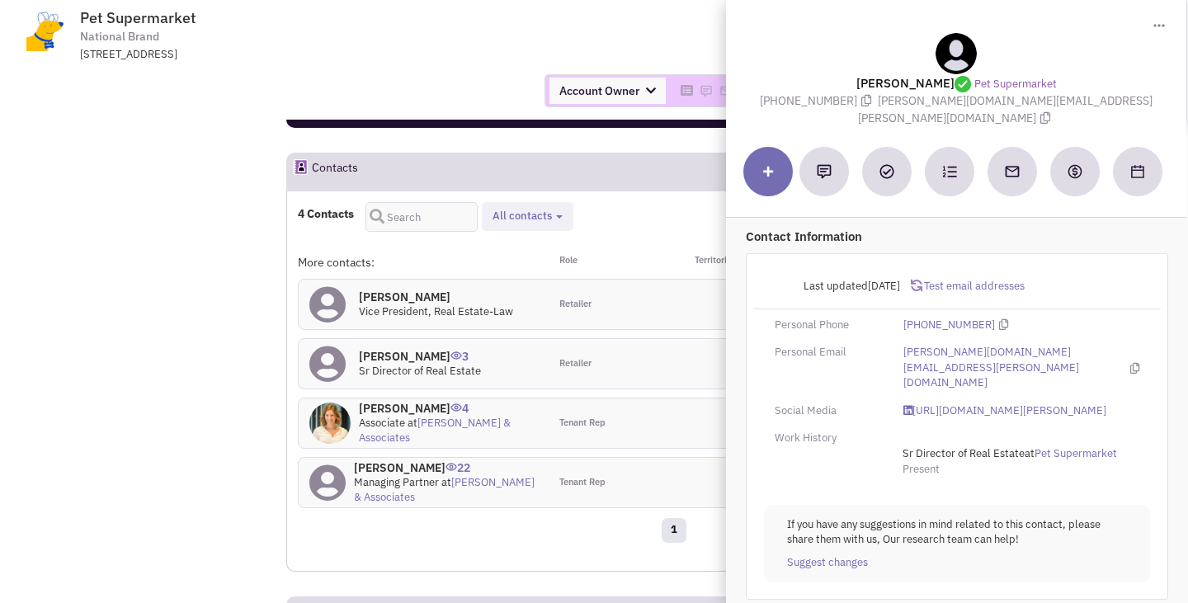
drag, startPoint x: 832, startPoint y: 99, endPoint x: 914, endPoint y: 100, distance: 82.5
click at [878, 100] on span "(678) 852-9554" at bounding box center [819, 100] width 118 height 15
copy span "(678) 852-9554"
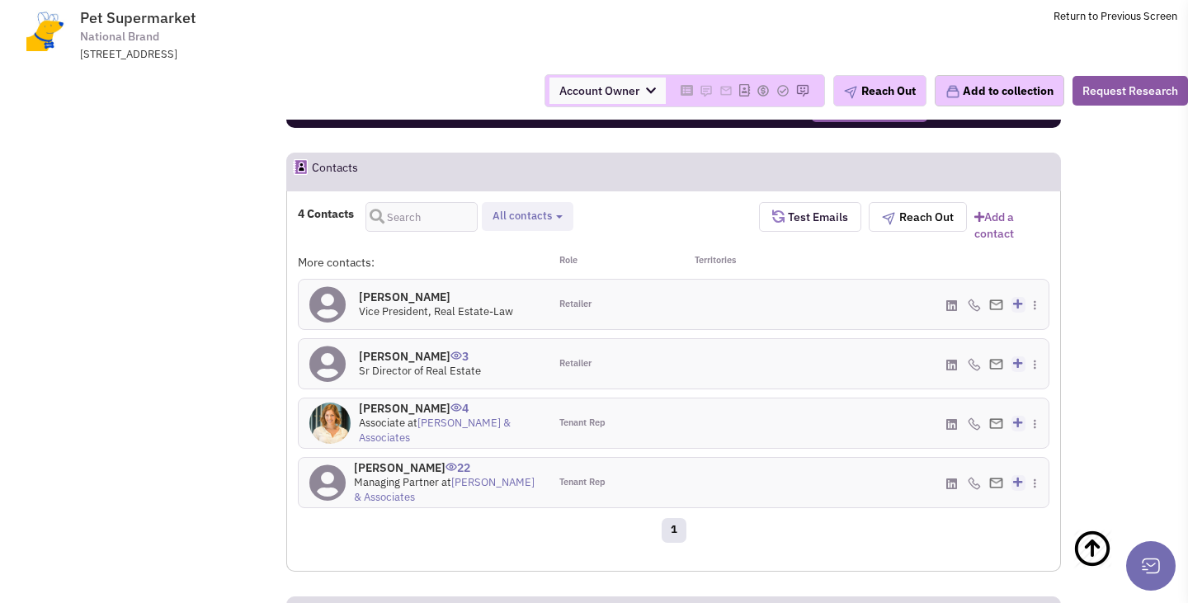
click at [425, 290] on h4 "Mr. Charles Brodsky 0" at bounding box center [436, 297] width 154 height 15
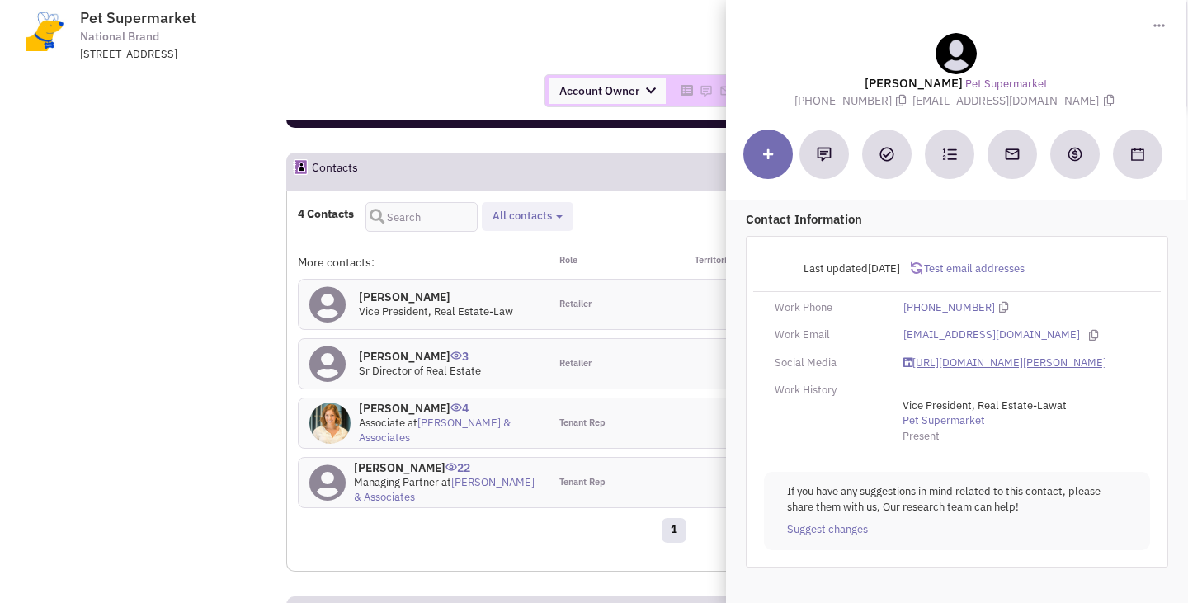
click at [967, 363] on link "https://www.linkedin.com/in/charles-brodsky-34a426139/" at bounding box center [1004, 364] width 203 height 16
click at [935, 363] on link "https://www.linkedin.com/in/charles-brodsky-34a426139/" at bounding box center [1004, 364] width 203 height 16
drag, startPoint x: 916, startPoint y: 97, endPoint x: 1078, endPoint y: 107, distance: 162.9
click at [1078, 107] on div "Mr. Charles Brodsky Pet Supermarket (609) 577-0354 cbrodsky@petsupermarket.com" at bounding box center [956, 71] width 444 height 76
copy span "cbrodsky@petsupermarket.com"
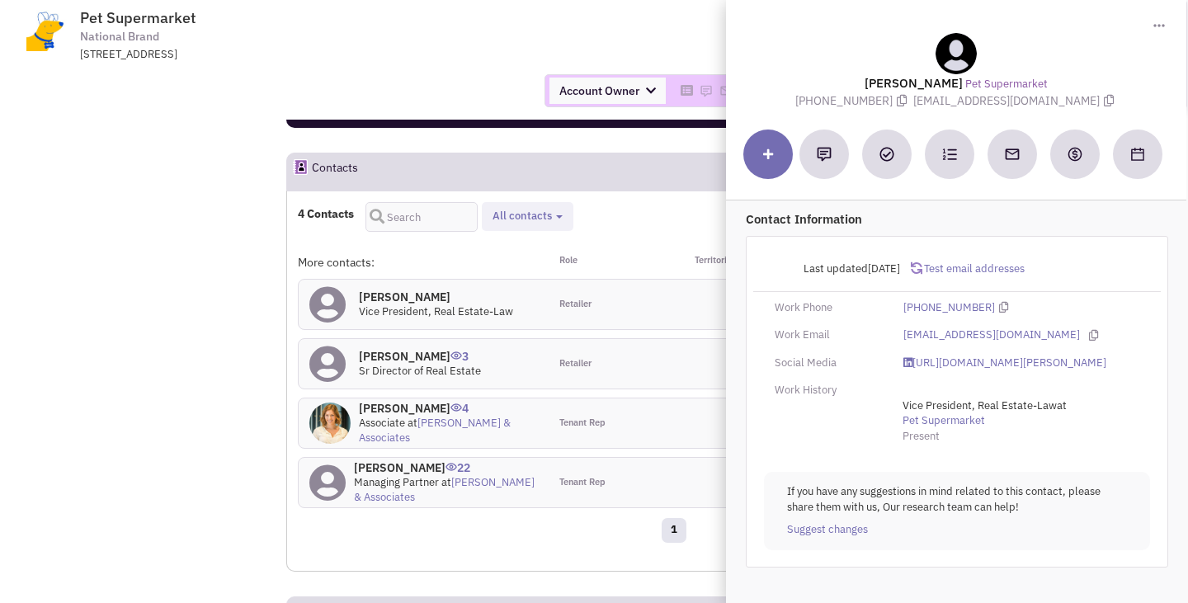
click at [382, 95] on div "Account Owner Account Owner Abe Arteaga Armando Delgado Cody Johnson Erik K. Fu…" at bounding box center [594, 90] width 1210 height 33
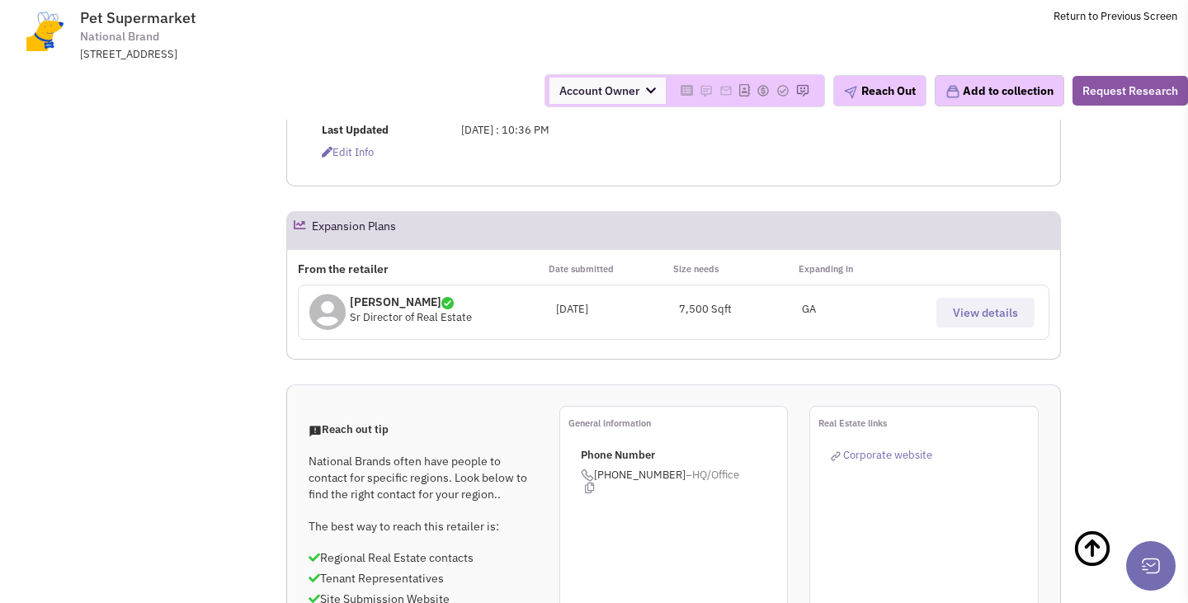
scroll to position [0, 0]
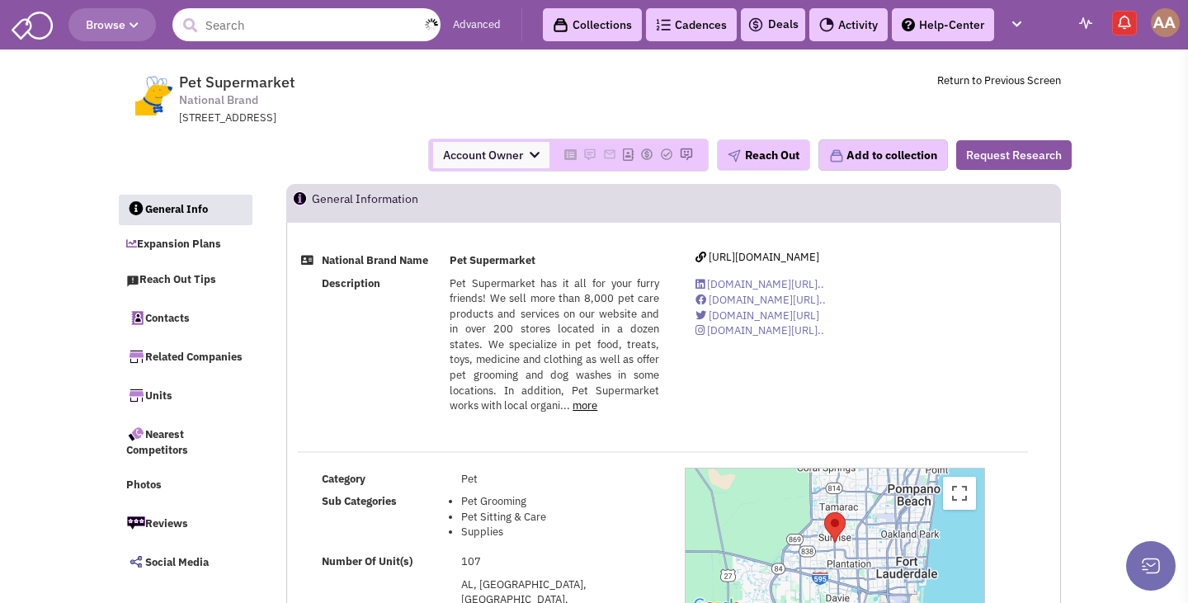
click at [328, 31] on input "text" at bounding box center [306, 24] width 268 height 33
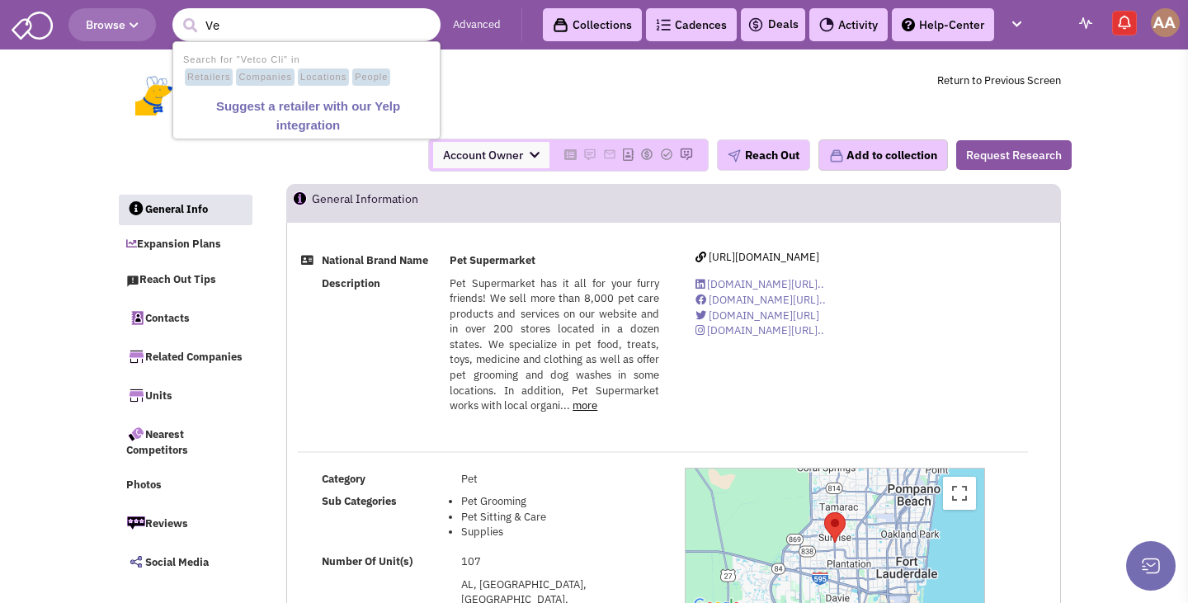
type input "V"
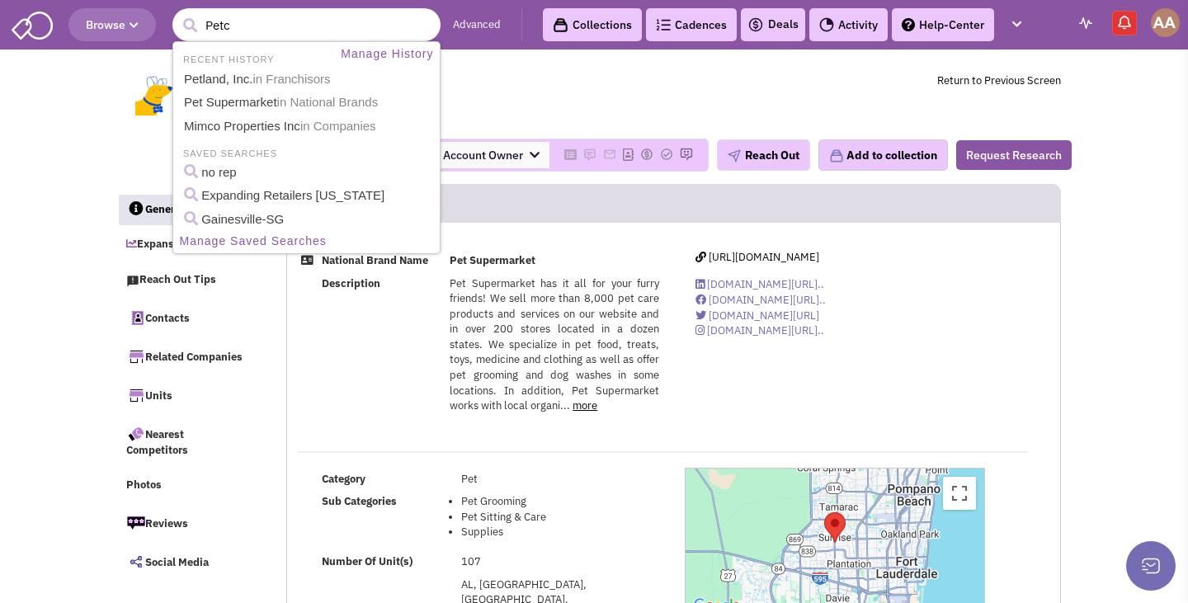
type input "Petco"
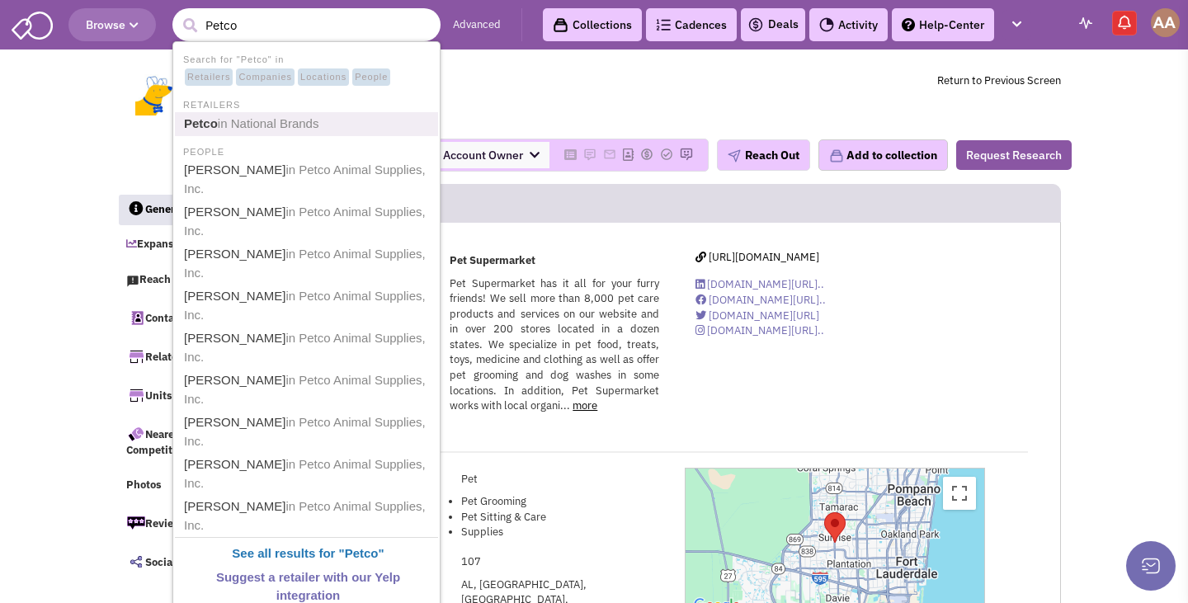
click at [248, 115] on link "Petco in National Brands" at bounding box center [308, 124] width 258 height 22
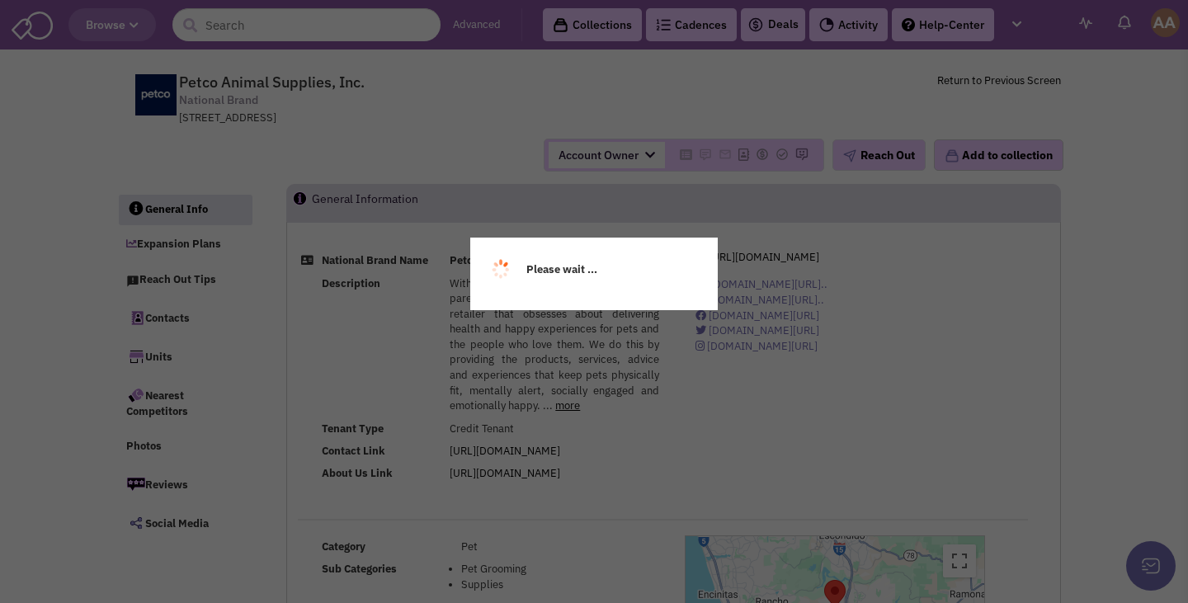
select select
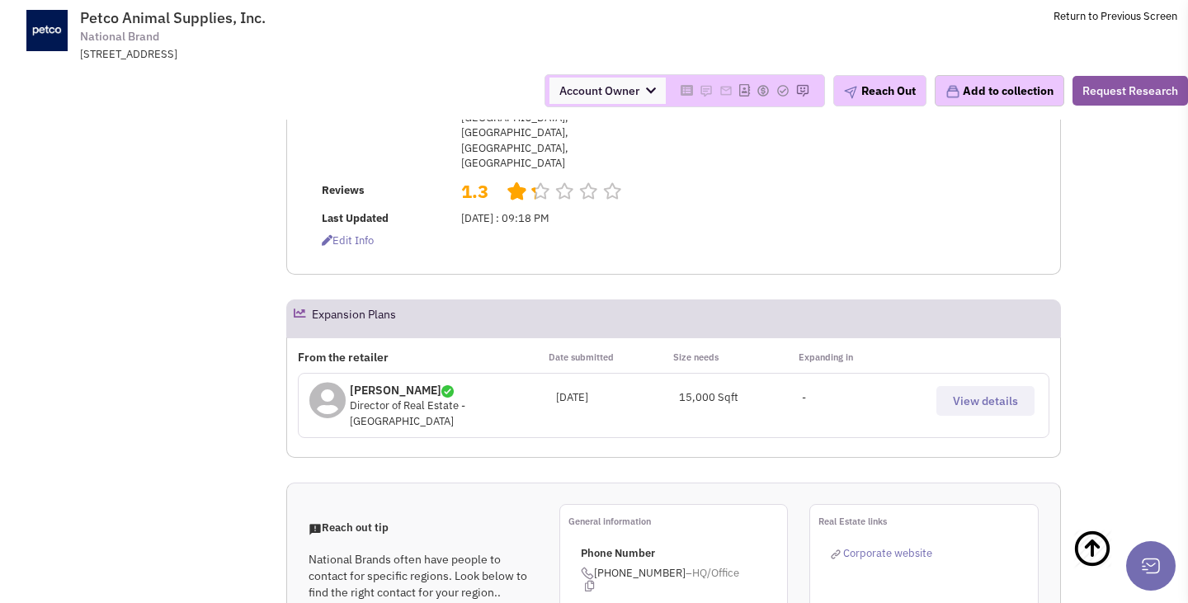
select select
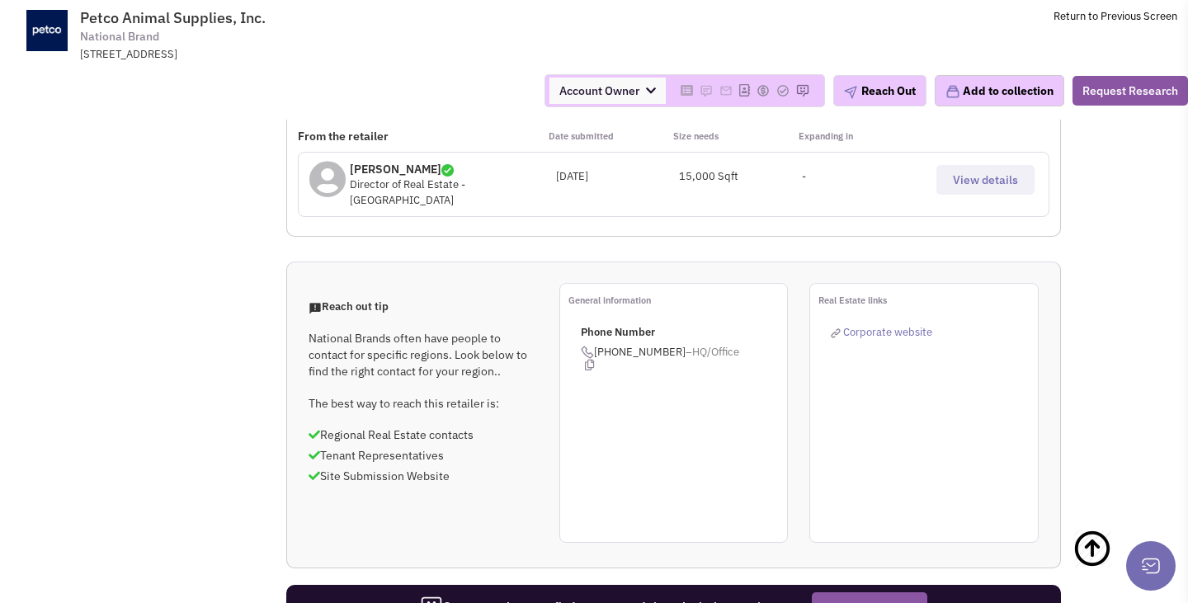
scroll to position [1314, 0]
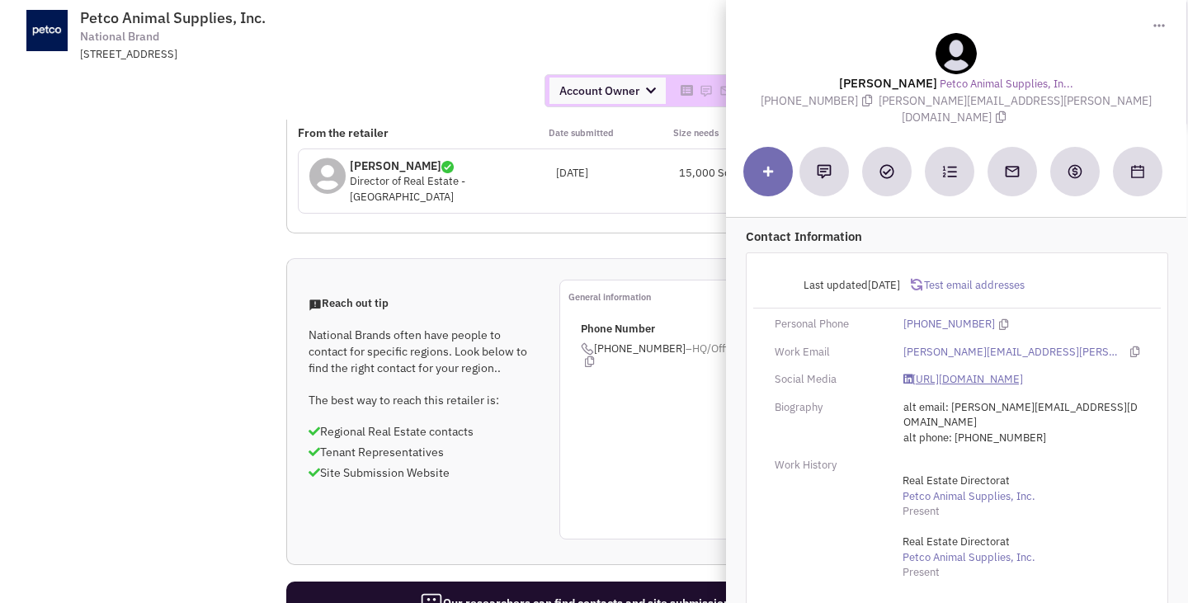
click at [966, 372] on link "https://www.linkedin.com/in/davidgetter/" at bounding box center [963, 380] width 120 height 16
drag, startPoint x: 942, startPoint y: 100, endPoint x: 1056, endPoint y: 106, distance: 114.1
click at [1056, 106] on span "david.etter@petco.com" at bounding box center [1015, 109] width 273 height 32
copy span "david.etter@petco.com"
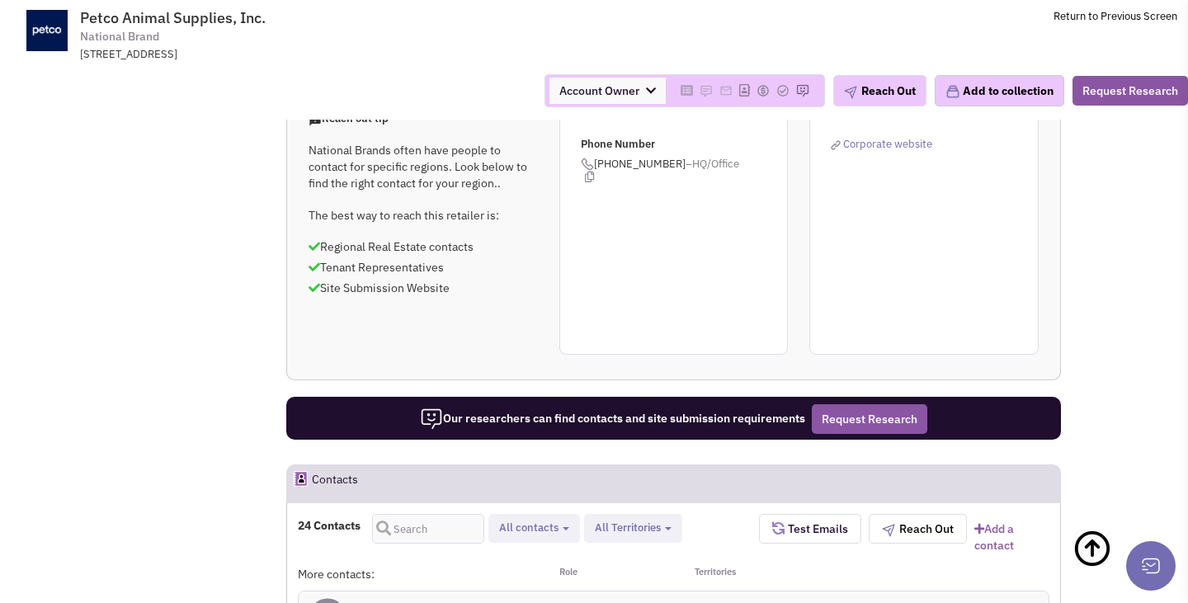
scroll to position [1569, 0]
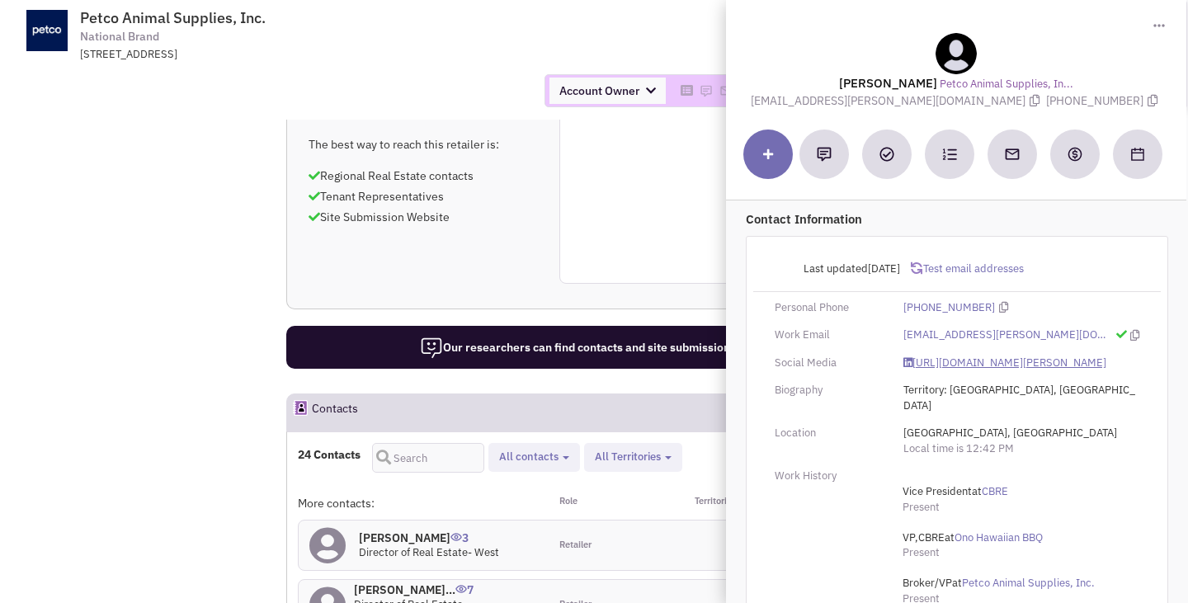
click at [930, 360] on link "https://www.linkedin.com/in/drew-greenspan-9084165/" at bounding box center [1004, 364] width 203 height 16
drag, startPoint x: 822, startPoint y: 102, endPoint x: 965, endPoint y: 101, distance: 142.8
click at [965, 101] on span "drew.greenspan@cbre.com" at bounding box center [898, 100] width 295 height 15
copy span "drew.greenspan@cbre.com"
click at [862, 75] on lable "Mr. Drew Greenspan" at bounding box center [888, 83] width 98 height 16
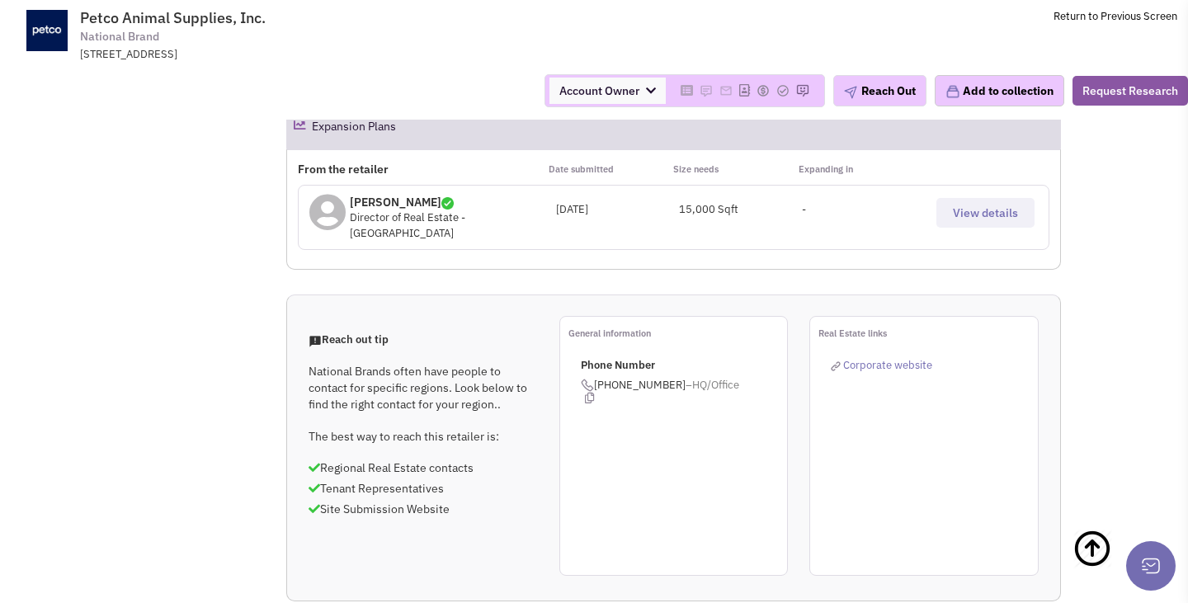
scroll to position [1312, 0]
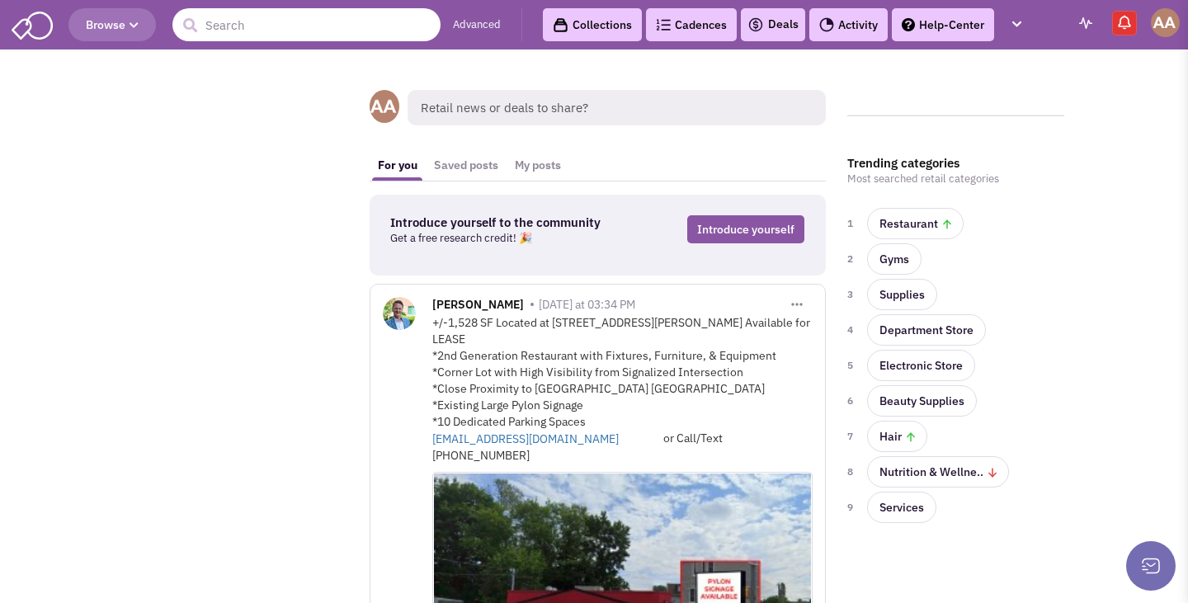
click at [309, 25] on input "text" at bounding box center [306, 24] width 268 height 33
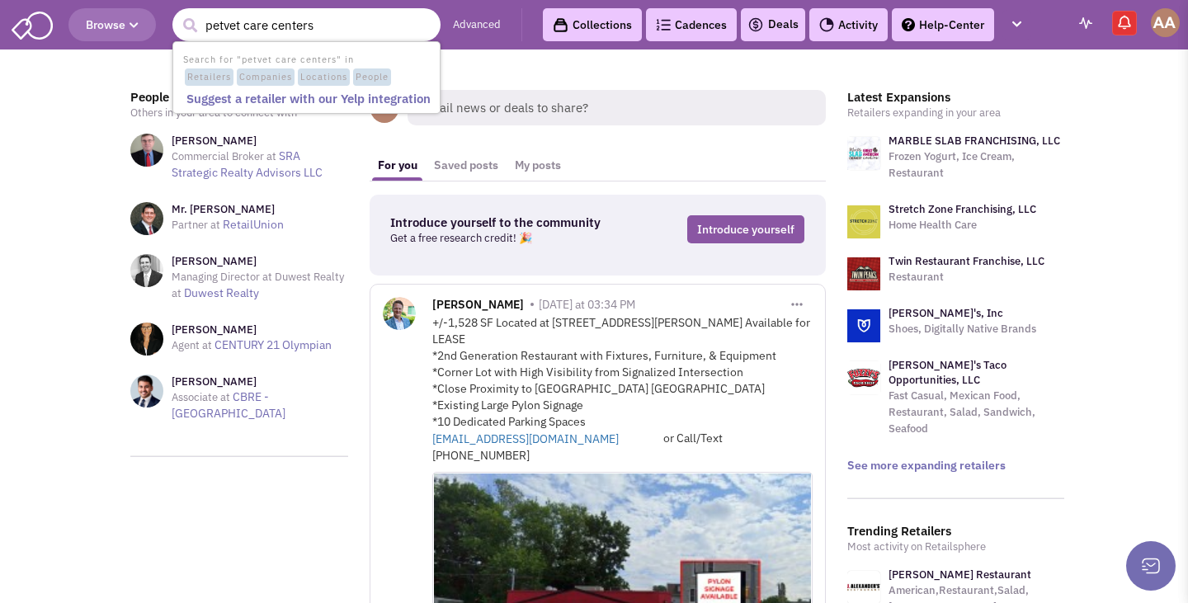
drag, startPoint x: 329, startPoint y: 25, endPoint x: 238, endPoint y: 25, distance: 91.6
click at [238, 25] on input "petvet care centers" at bounding box center [306, 24] width 268 height 33
type input "petvet"
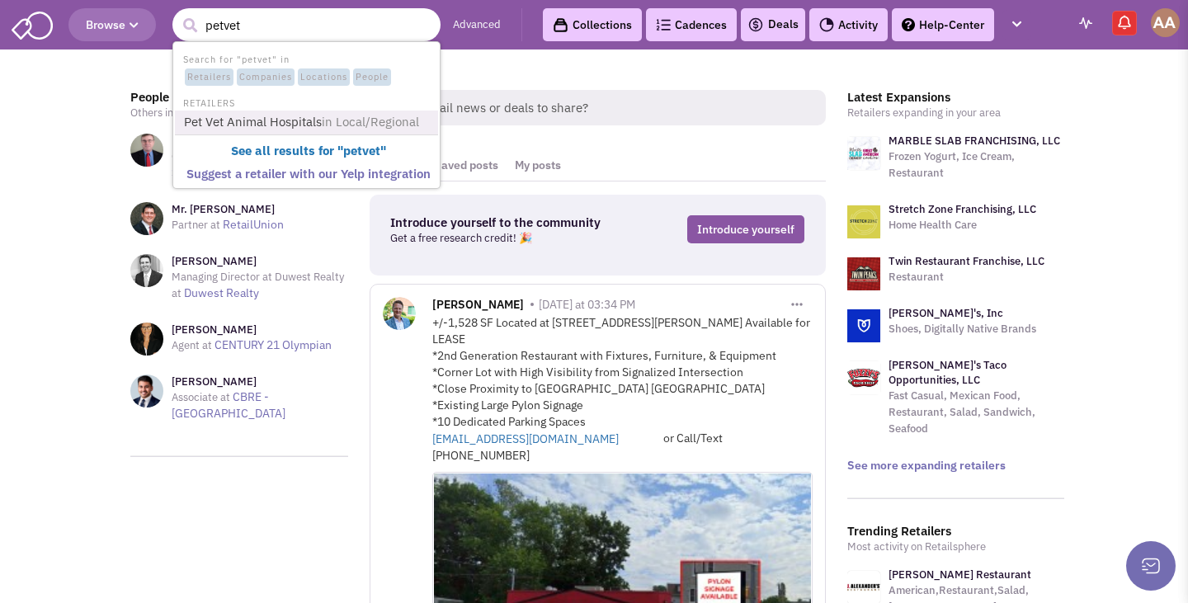
click at [243, 116] on link "Pet Vet Animal Hospitals in Local/Regional" at bounding box center [308, 122] width 258 height 22
